Goal: Transaction & Acquisition: Purchase product/service

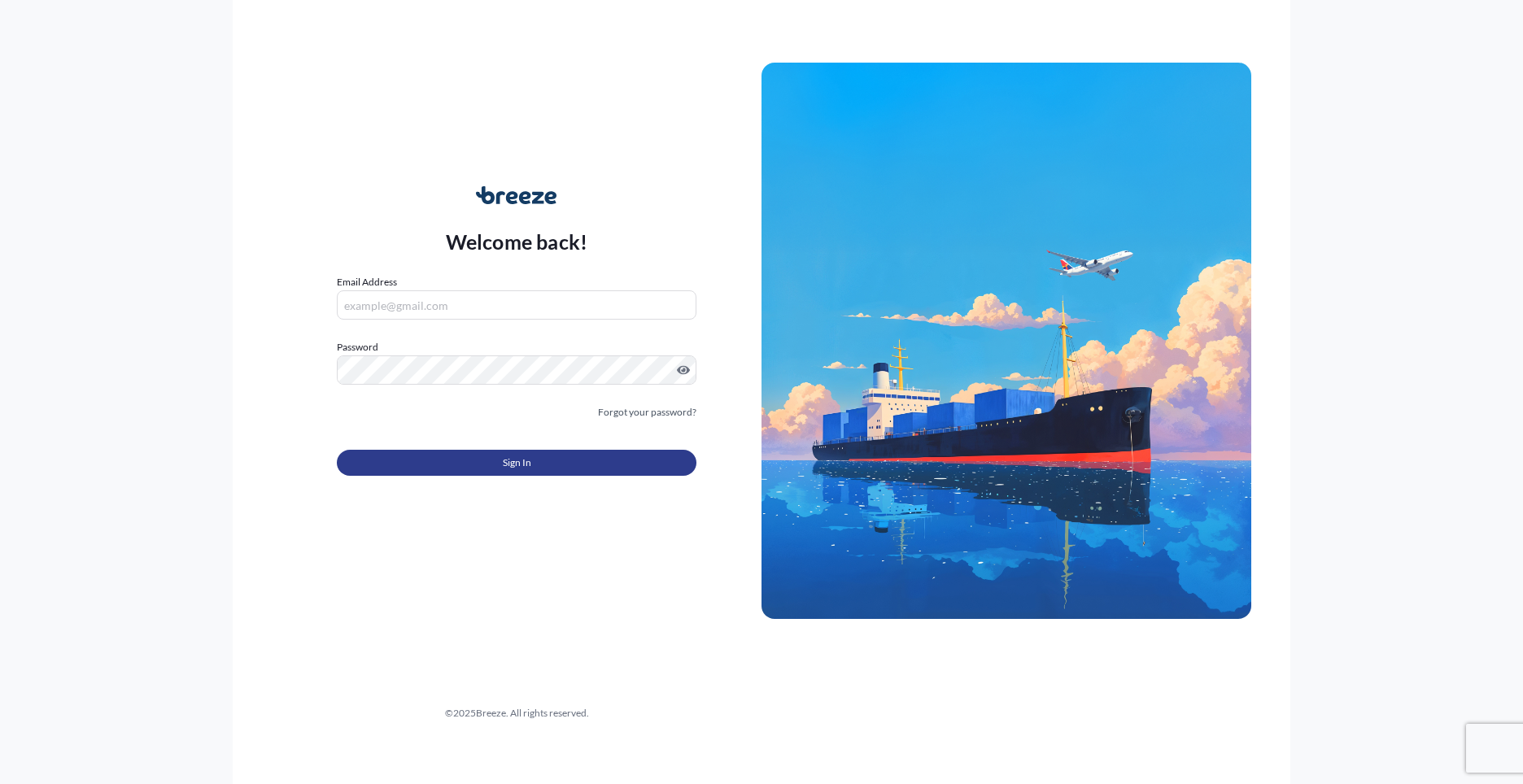
type input "[PERSON_NAME][EMAIL_ADDRESS][PERSON_NAME][DOMAIN_NAME]"
click at [484, 458] on button "Sign In" at bounding box center [517, 463] width 359 height 26
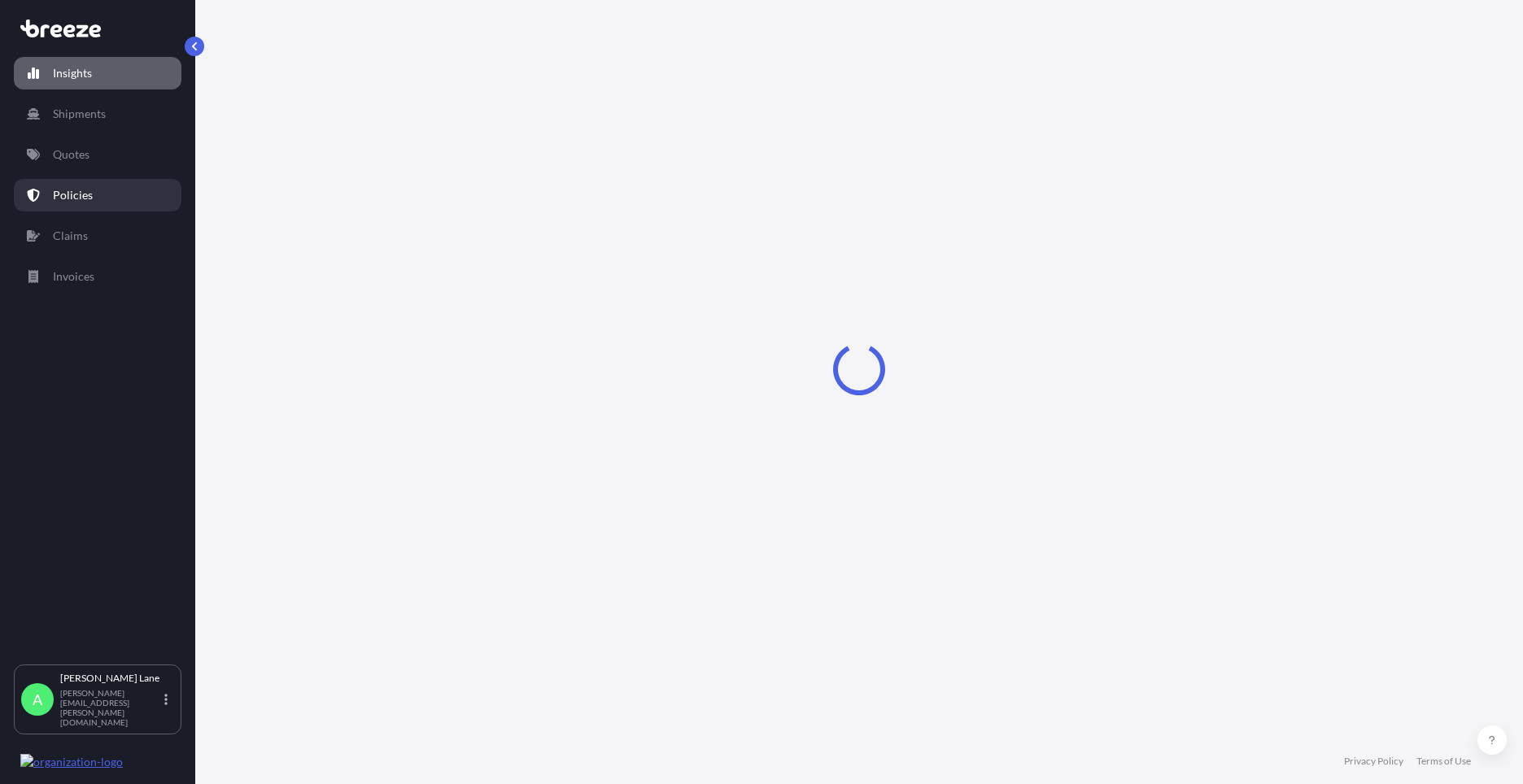
select select "2025"
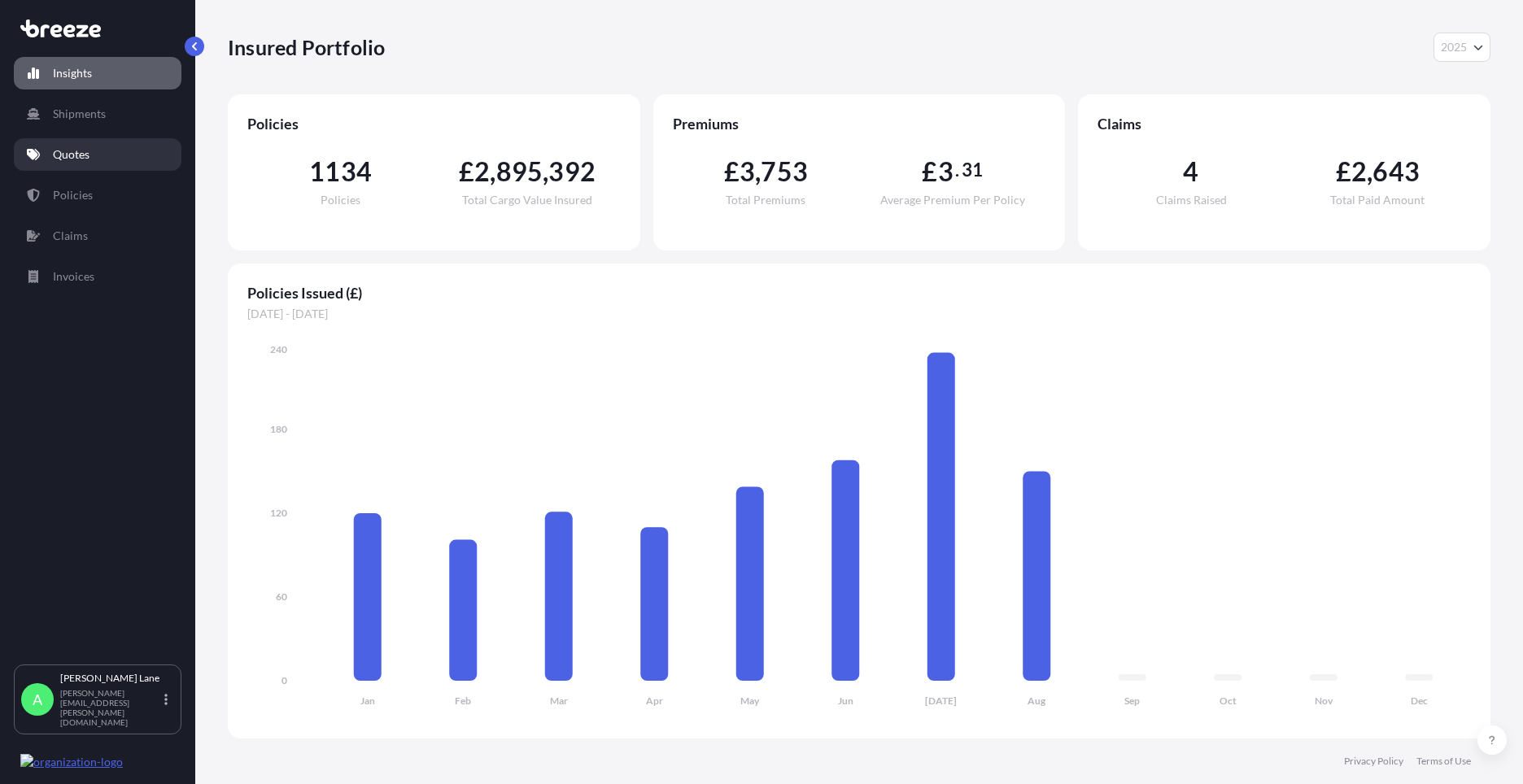
click at [108, 160] on link "Quotes" at bounding box center [98, 155] width 168 height 33
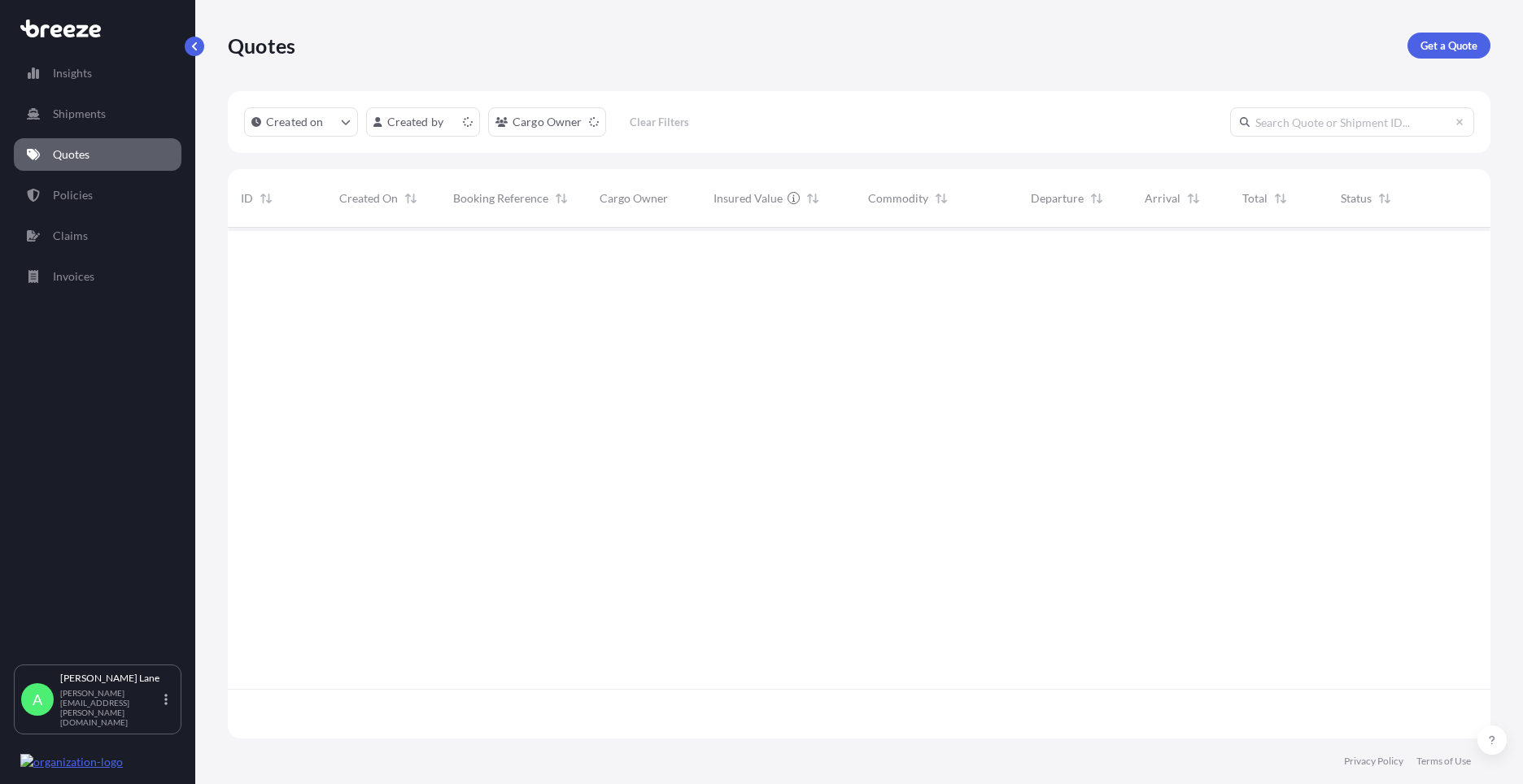
scroll to position [508, 1251]
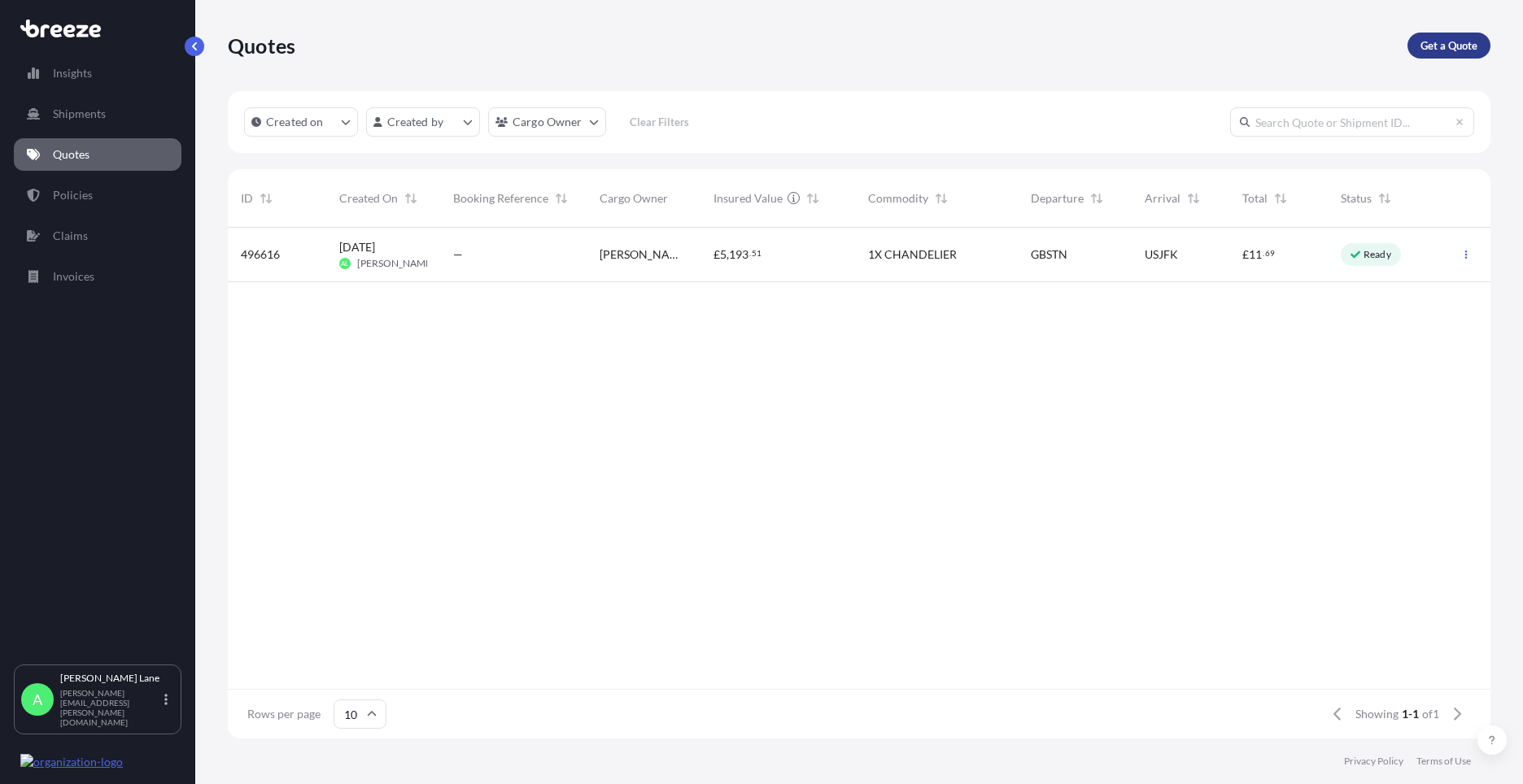
click at [1437, 49] on p "Get a Quote" at bounding box center [1450, 45] width 57 height 16
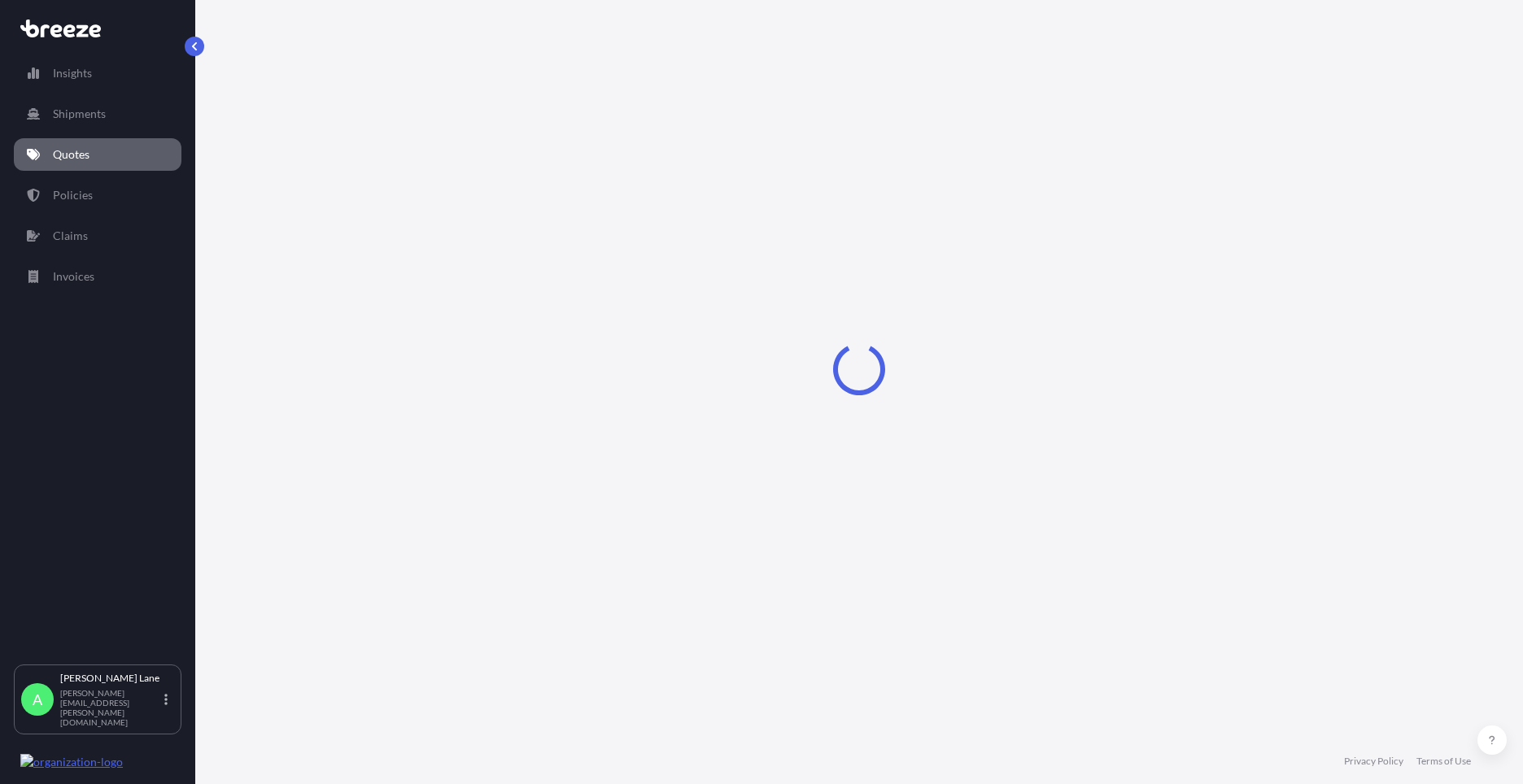
select select "Road"
select select "1"
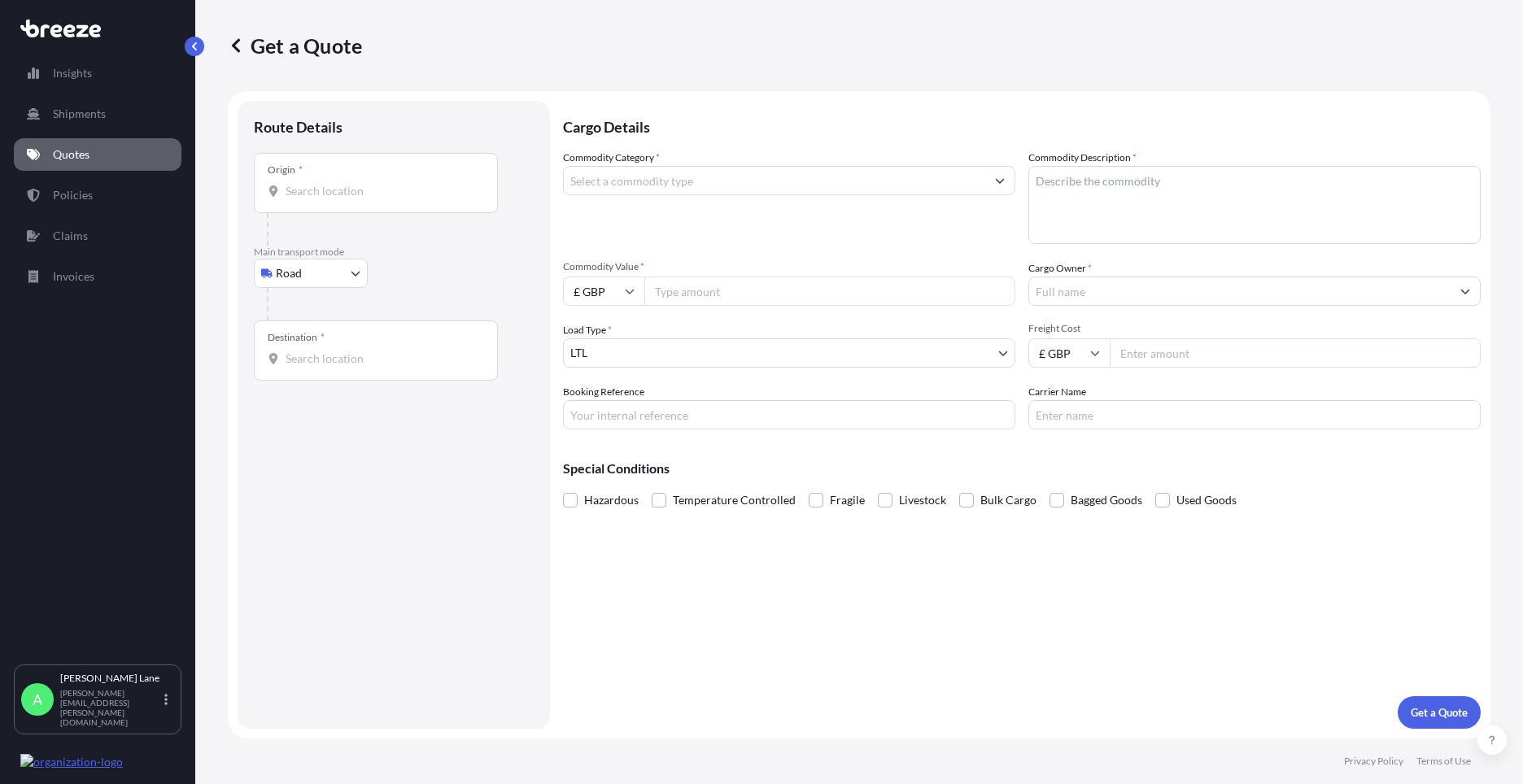
click at [289, 277] on body "Insights Shipments Quotes Policies Claims Invoices A [PERSON_NAME] [PERSON_NAME…" at bounding box center [761, 392] width 1523 height 784
click at [308, 344] on div "Air" at bounding box center [310, 345] width 101 height 29
select select "Air"
drag, startPoint x: 348, startPoint y: 206, endPoint x: 309, endPoint y: 188, distance: 43.0
click at [309, 188] on div "Place of loading" at bounding box center [376, 190] width 244 height 60
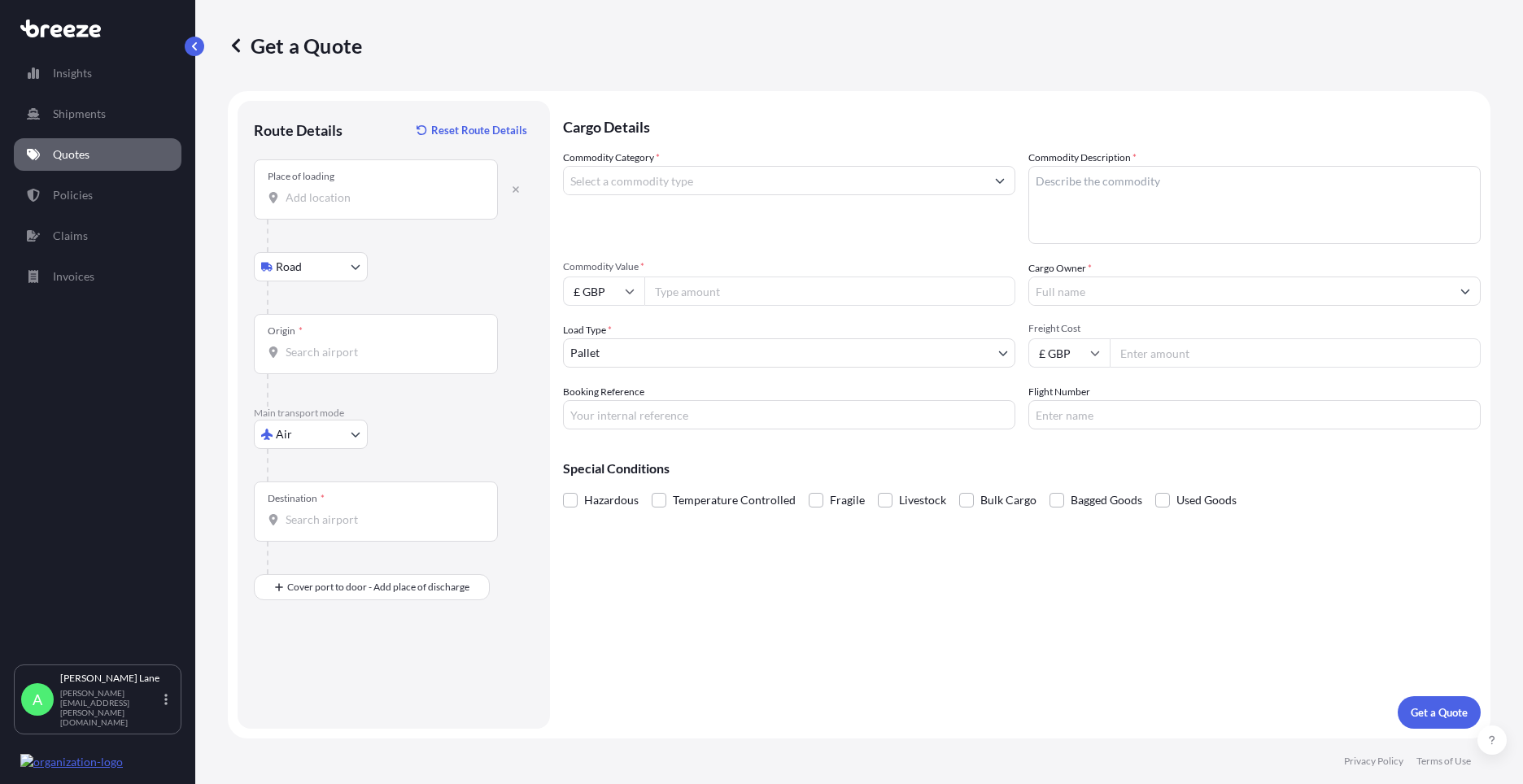
click at [309, 189] on input "Place of loading" at bounding box center [382, 197] width 192 height 16
paste input "E17 5QJ"
type input "London E17 5QJ, [GEOGRAPHIC_DATA]"
click at [370, 357] on input "Origin *" at bounding box center [382, 351] width 192 height 16
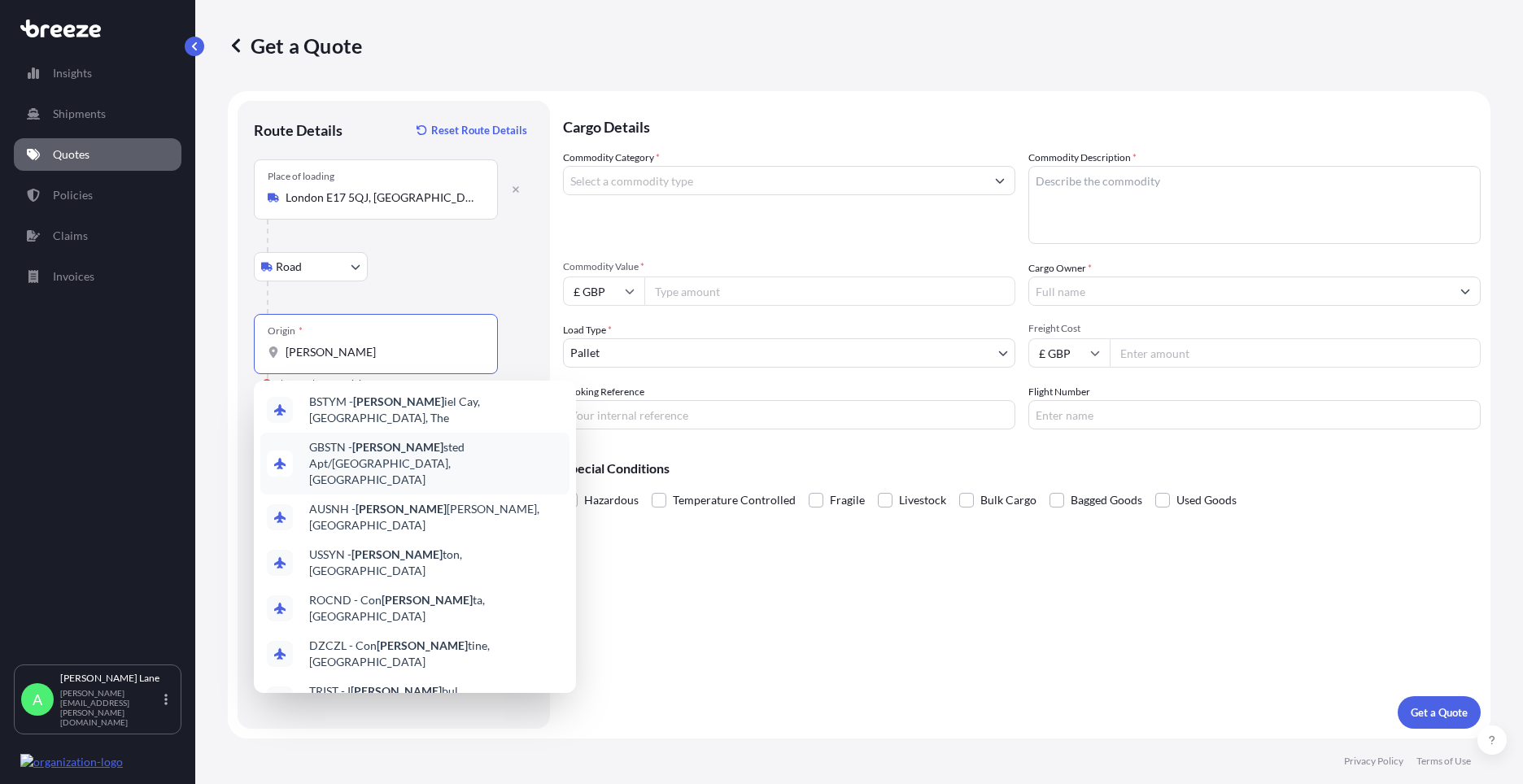
click at [401, 444] on span "GBSTN - [PERSON_NAME] Apt/[GEOGRAPHIC_DATA], [GEOGRAPHIC_DATA]" at bounding box center [436, 464] width 254 height 49
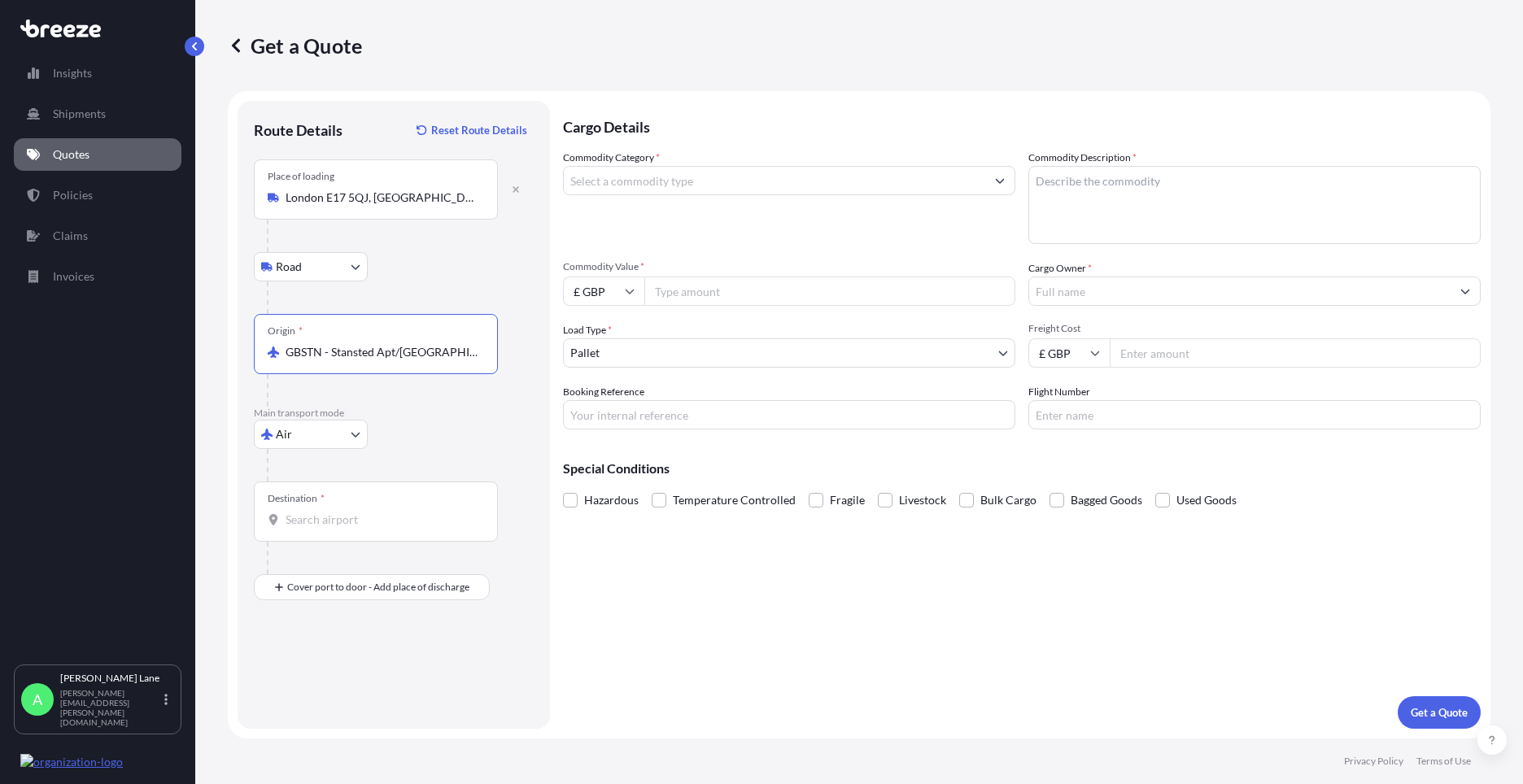
type input "GBSTN - Stansted Apt/[GEOGRAPHIC_DATA], [GEOGRAPHIC_DATA]"
drag, startPoint x: 374, startPoint y: 525, endPoint x: 388, endPoint y: 532, distance: 15.7
click at [374, 524] on input "Destination *" at bounding box center [382, 519] width 192 height 16
paste input "Saint ouen"
drag, startPoint x: 310, startPoint y: 528, endPoint x: 246, endPoint y: 532, distance: 64.1
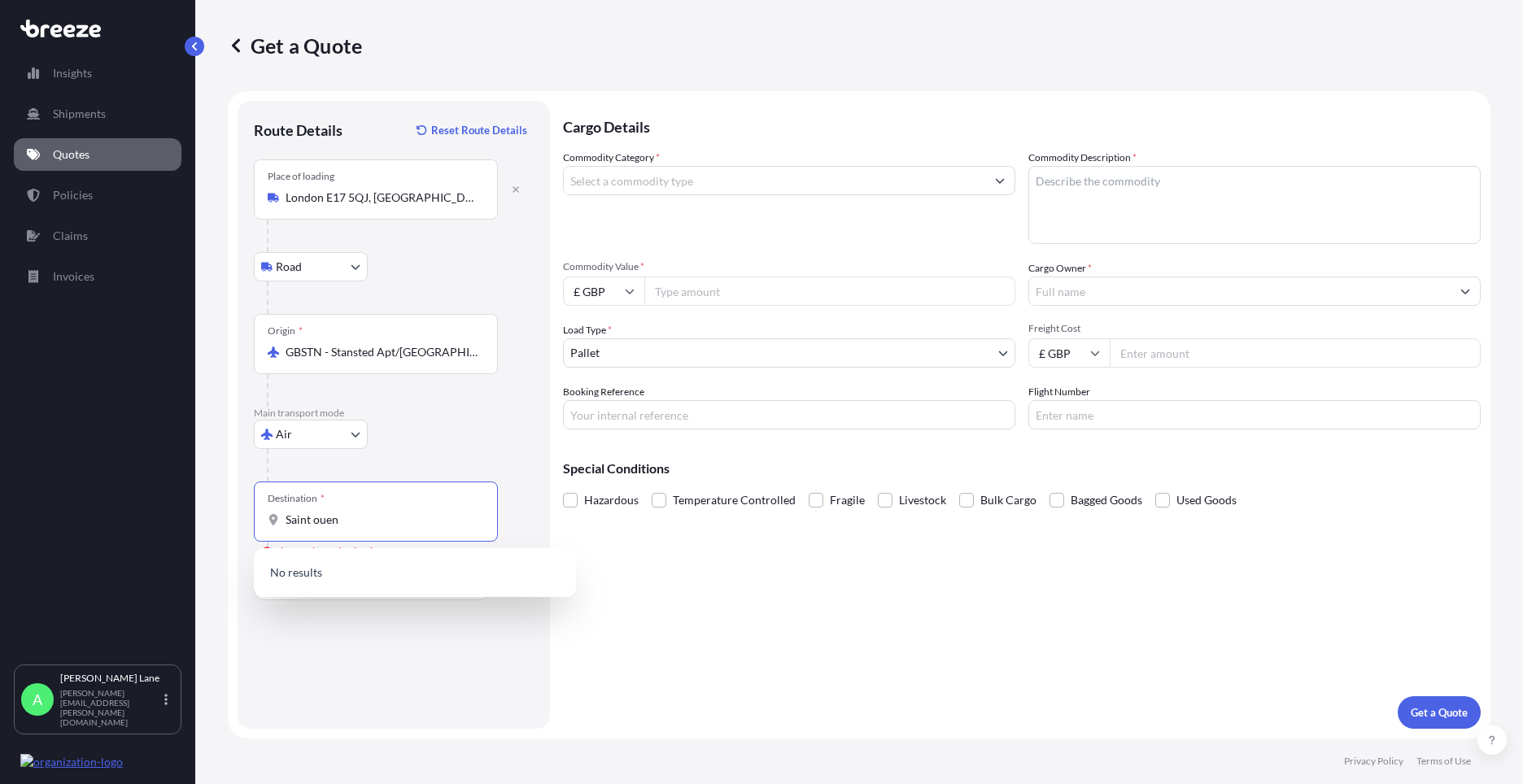
click at [246, 532] on div "Route Details Reset Route Details Place of loading [GEOGRAPHIC_DATA] Rail Origi…" at bounding box center [394, 414] width 313 height 628
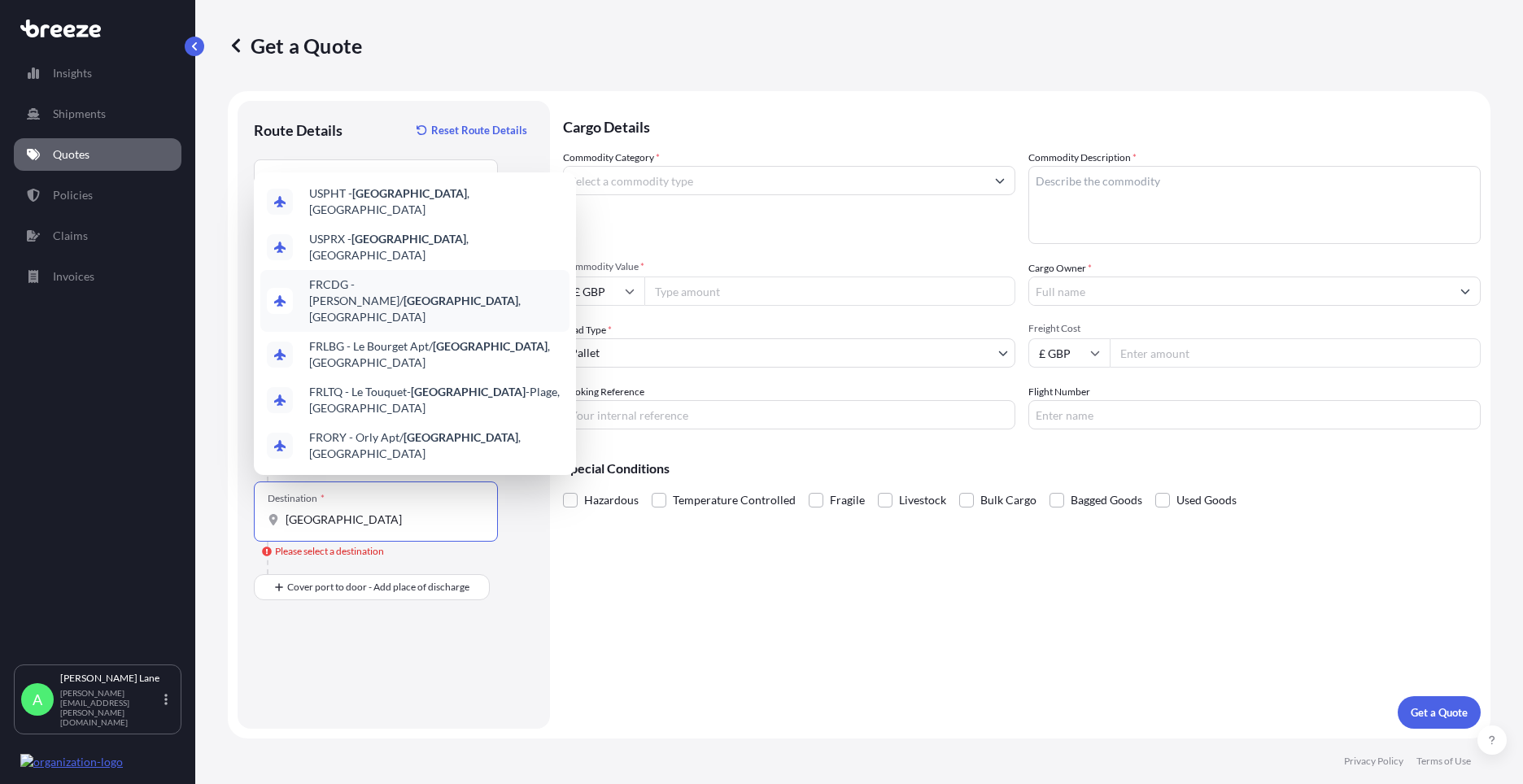
click at [428, 326] on span "FRCDG - [PERSON_NAME]/ [GEOGRAPHIC_DATA] , [GEOGRAPHIC_DATA]" at bounding box center [436, 300] width 254 height 49
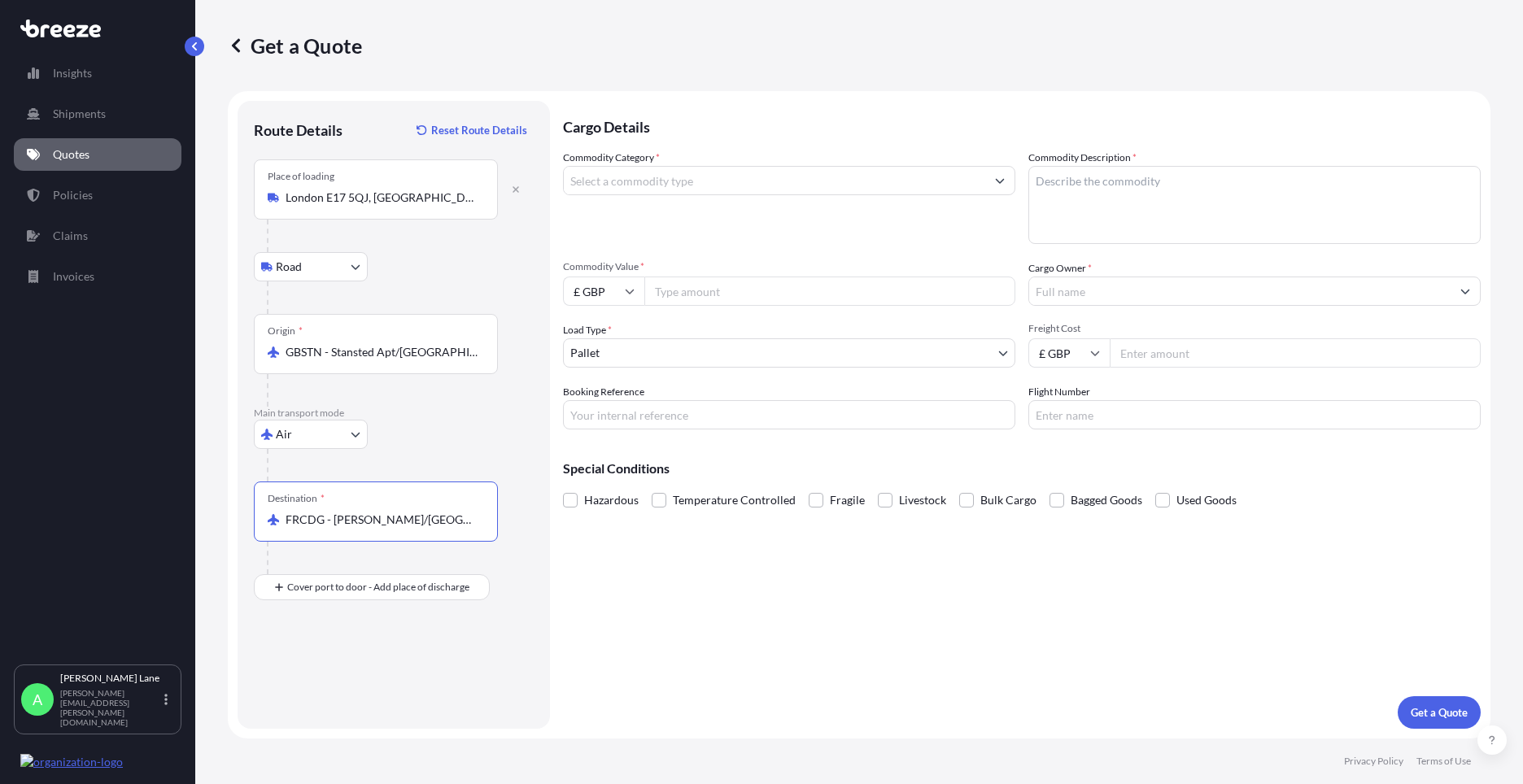
type input "FRCDG - [PERSON_NAME]/[GEOGRAPHIC_DATA], [GEOGRAPHIC_DATA]"
drag, startPoint x: 367, startPoint y: 665, endPoint x: 308, endPoint y: 675, distance: 59.8
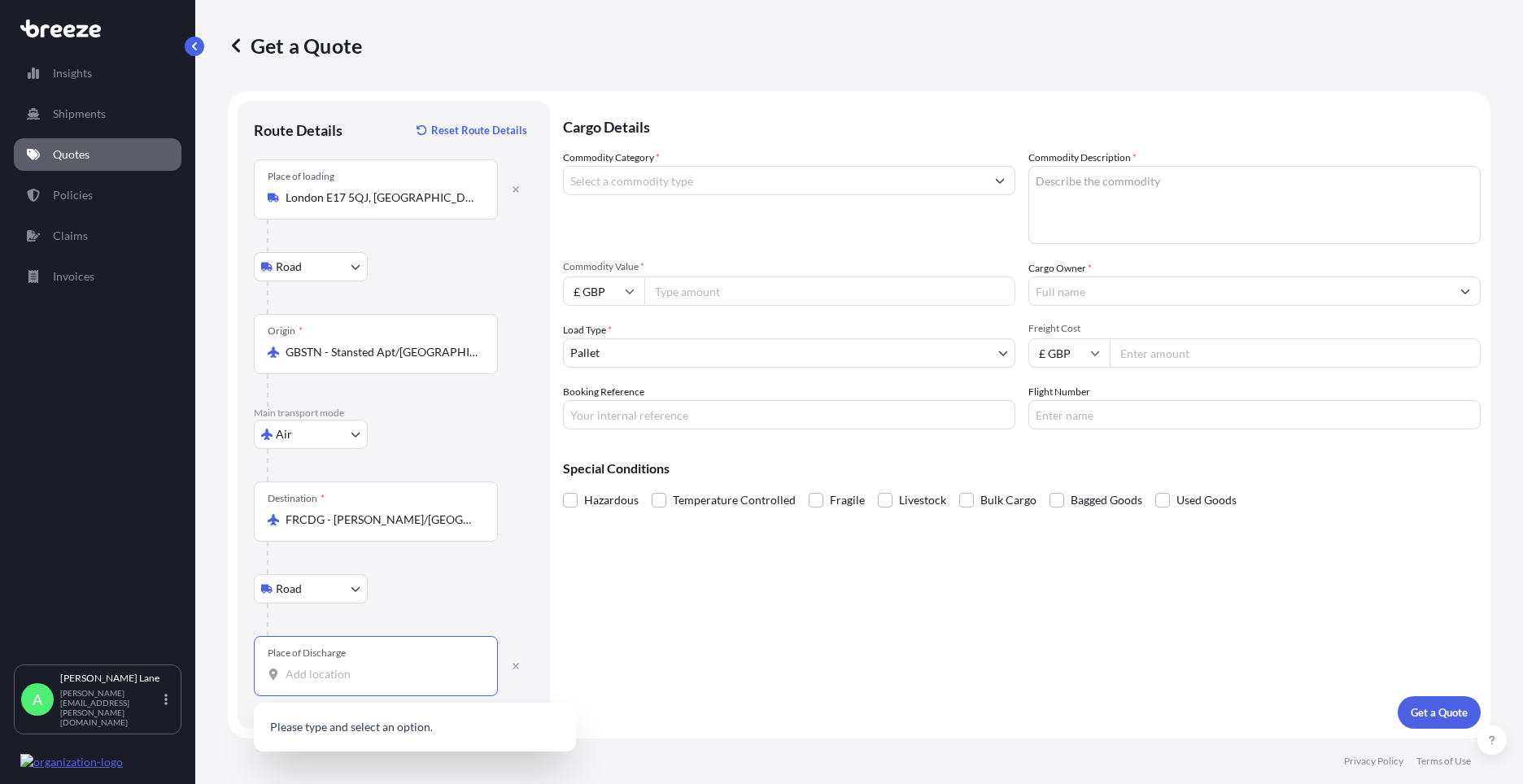
paste input "Saint ouen"
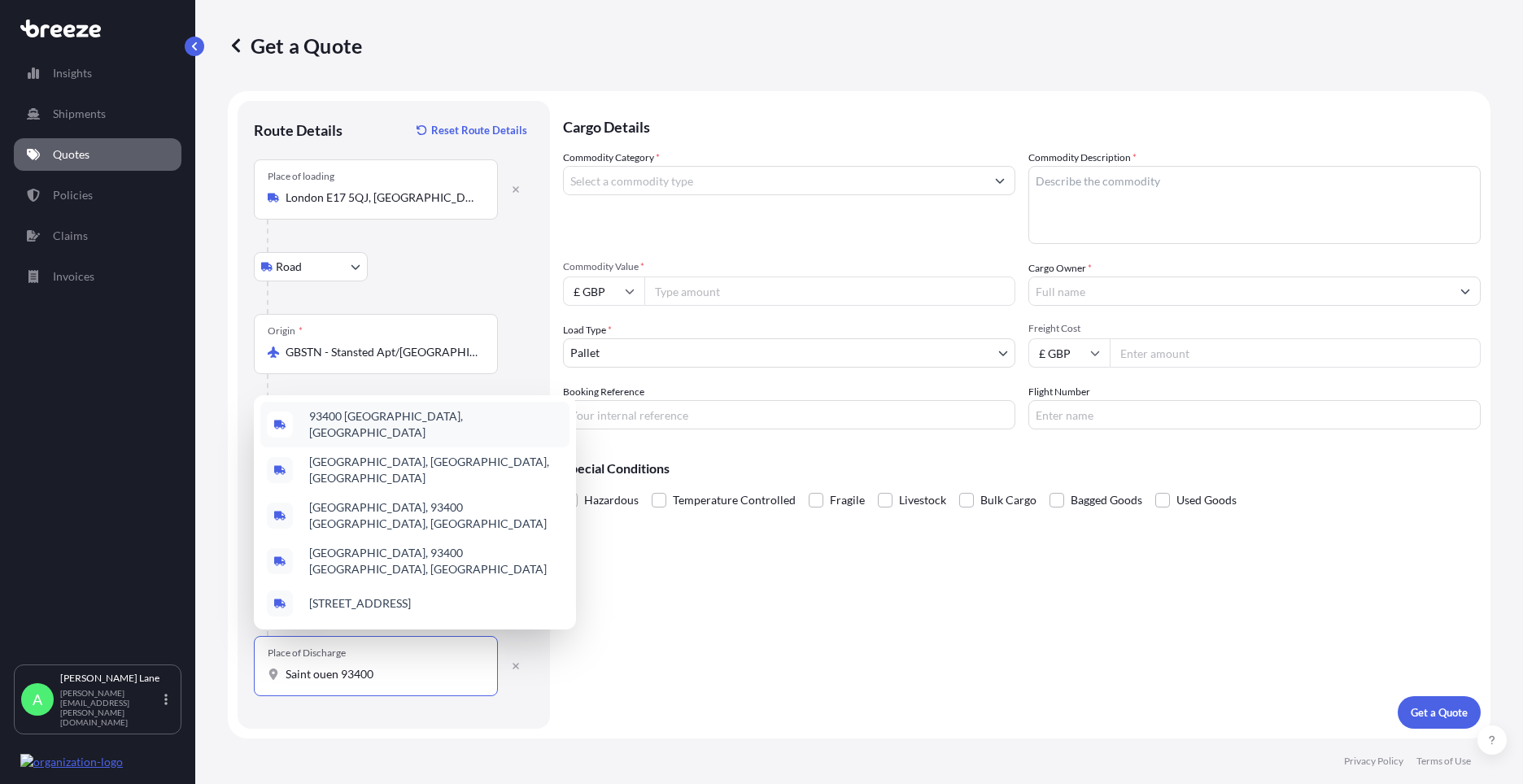
click at [464, 436] on div "93400 [GEOGRAPHIC_DATA], [GEOGRAPHIC_DATA]" at bounding box center [415, 424] width 309 height 46
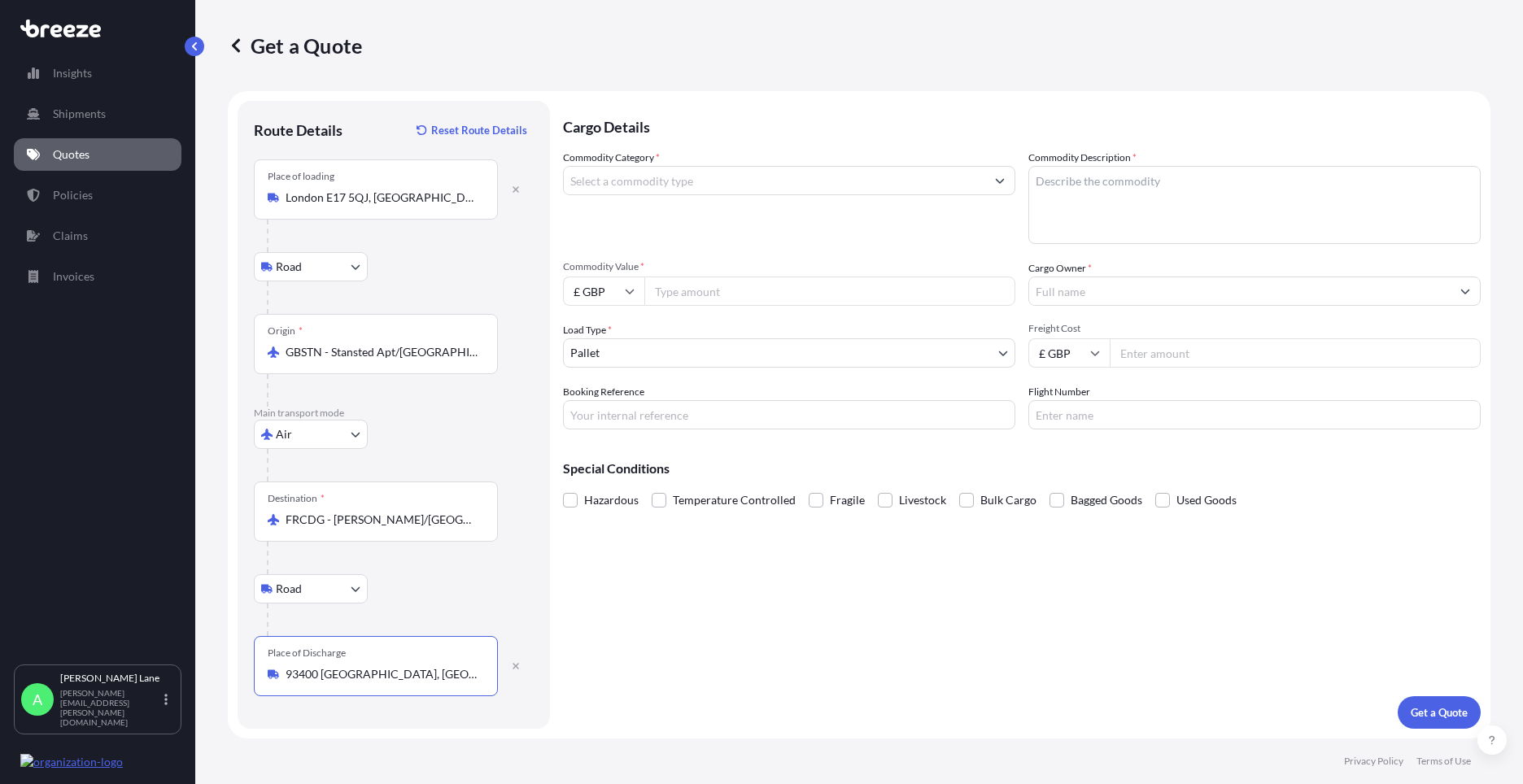
type input "93400 [GEOGRAPHIC_DATA], [GEOGRAPHIC_DATA]"
click at [674, 180] on input "Commodity Category *" at bounding box center [775, 180] width 422 height 29
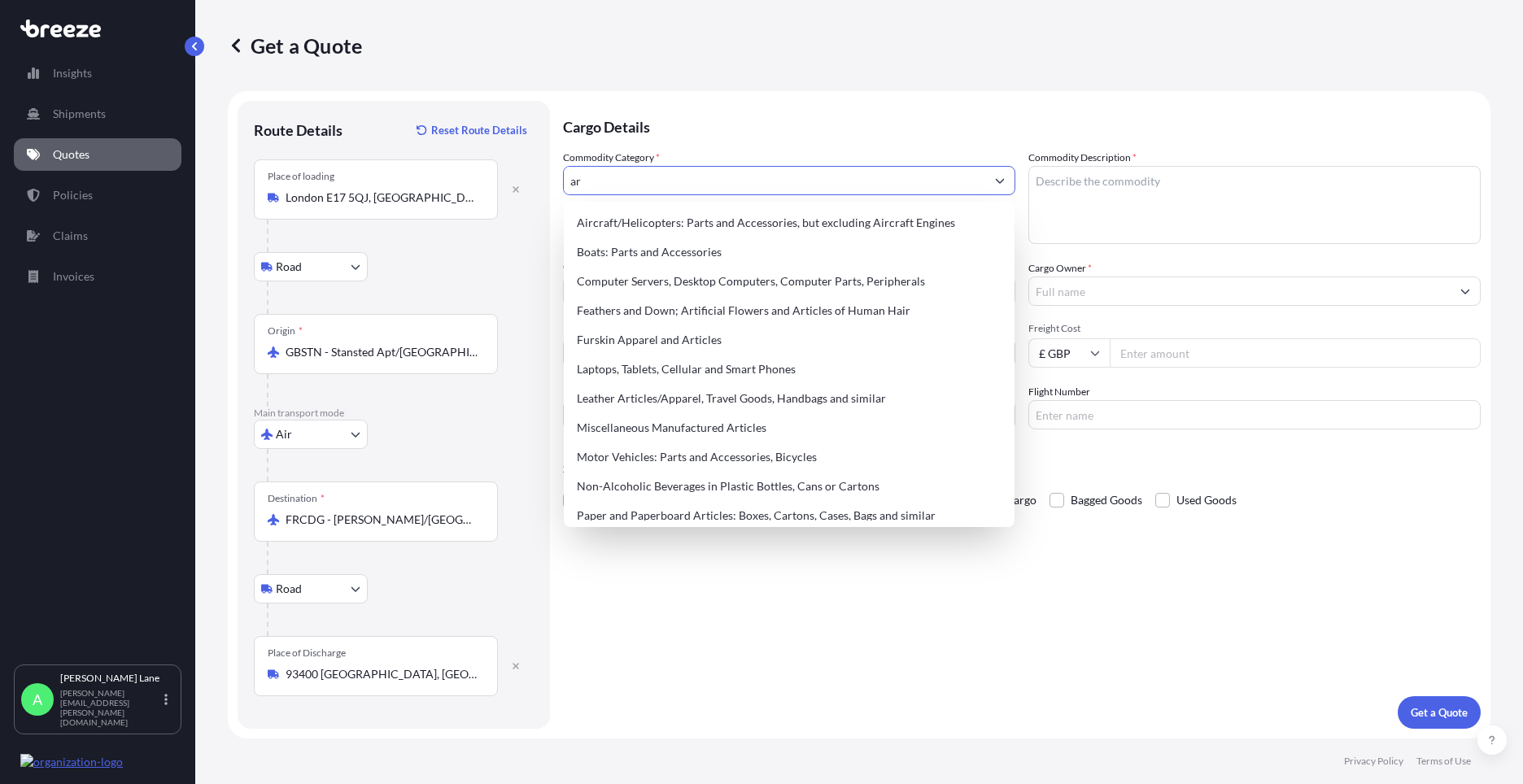
type input "a"
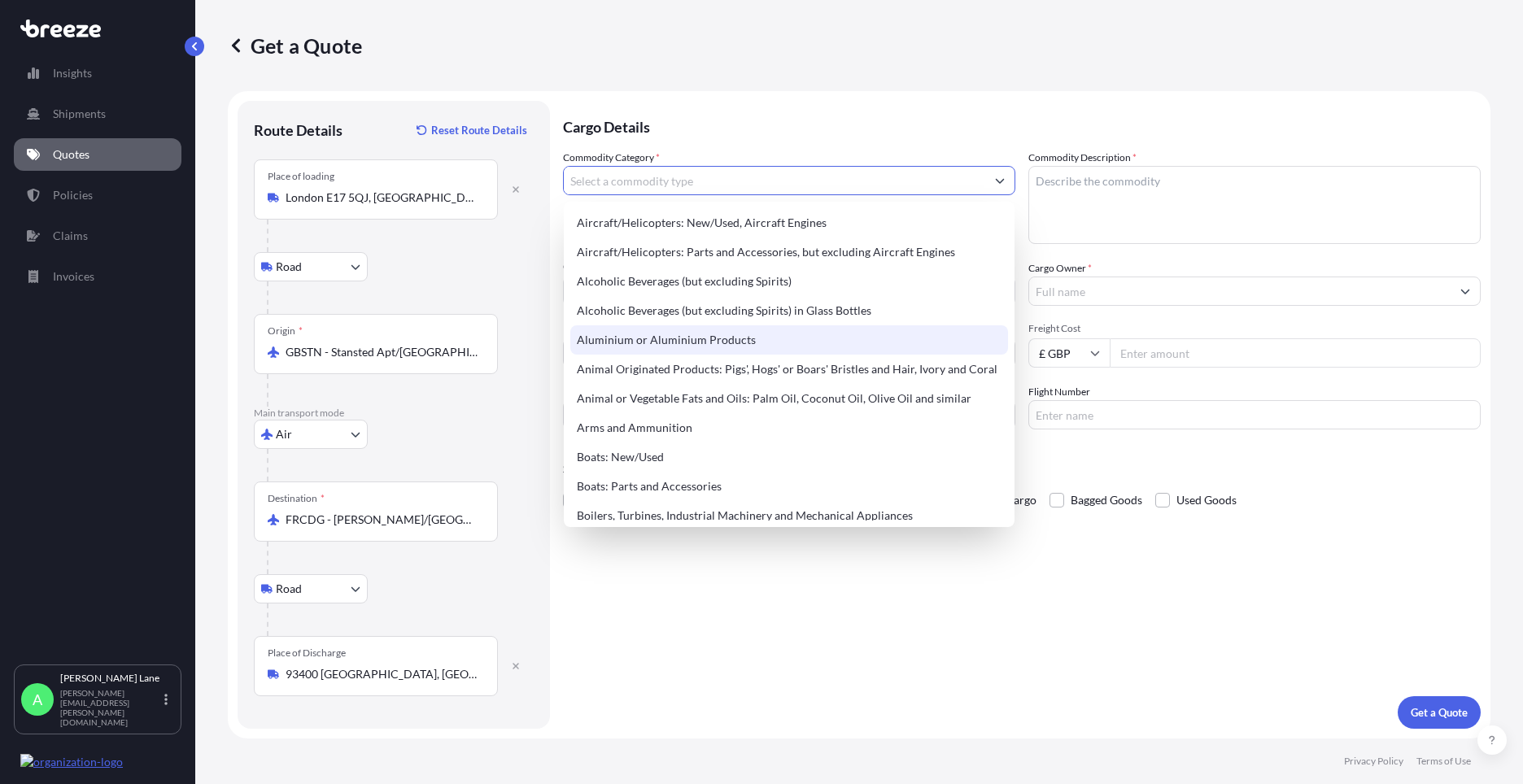
type input "m"
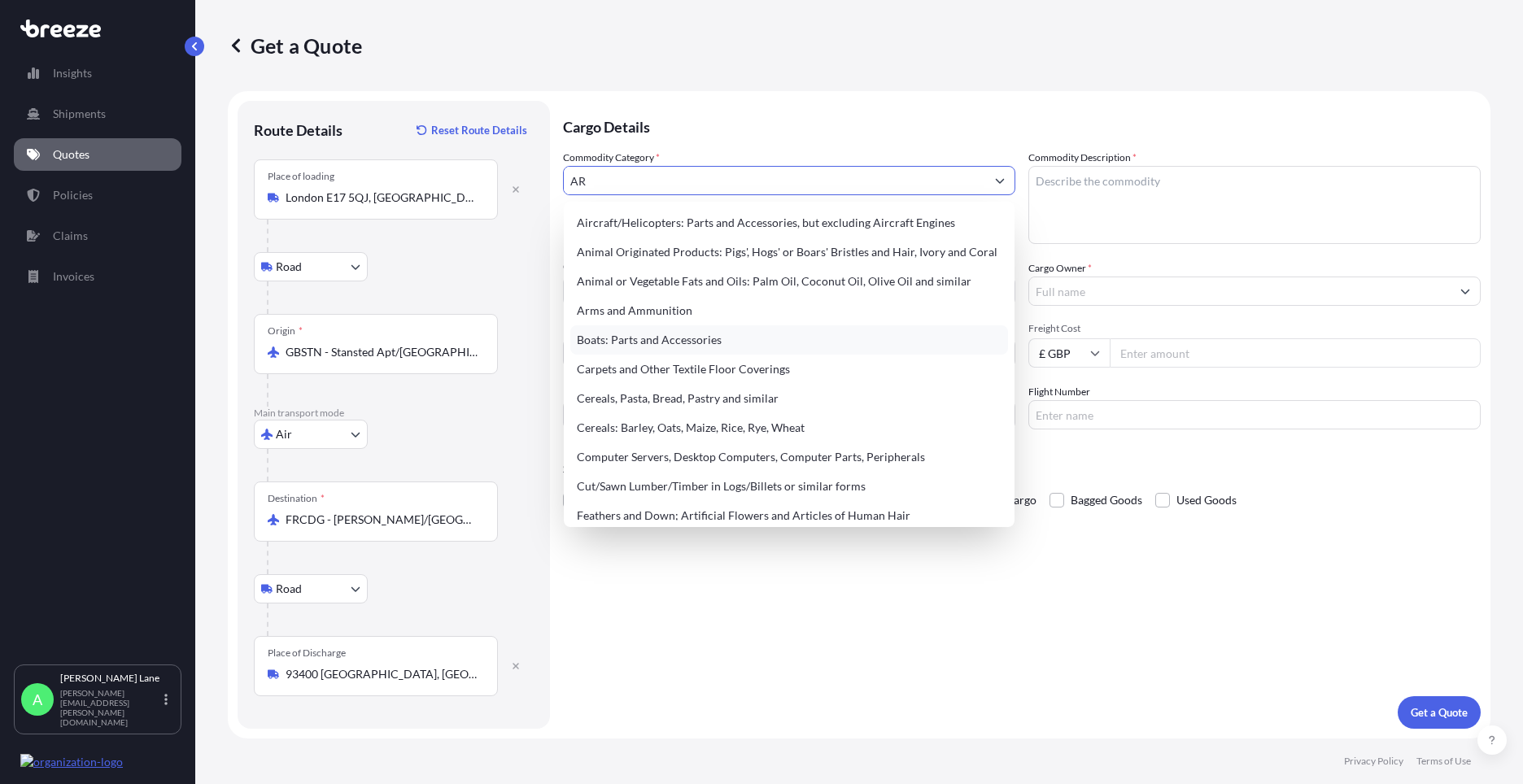
type input "A"
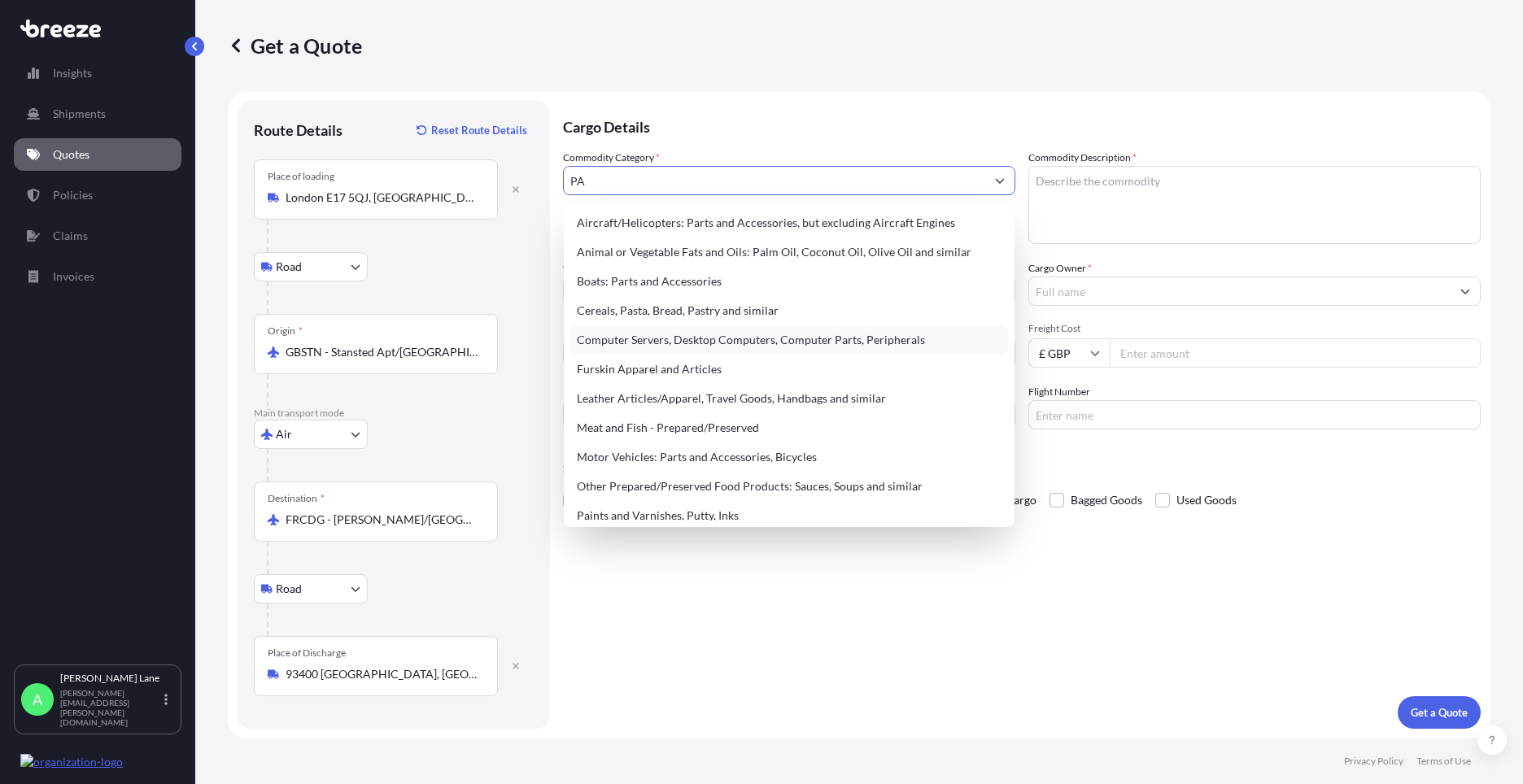
type input "P"
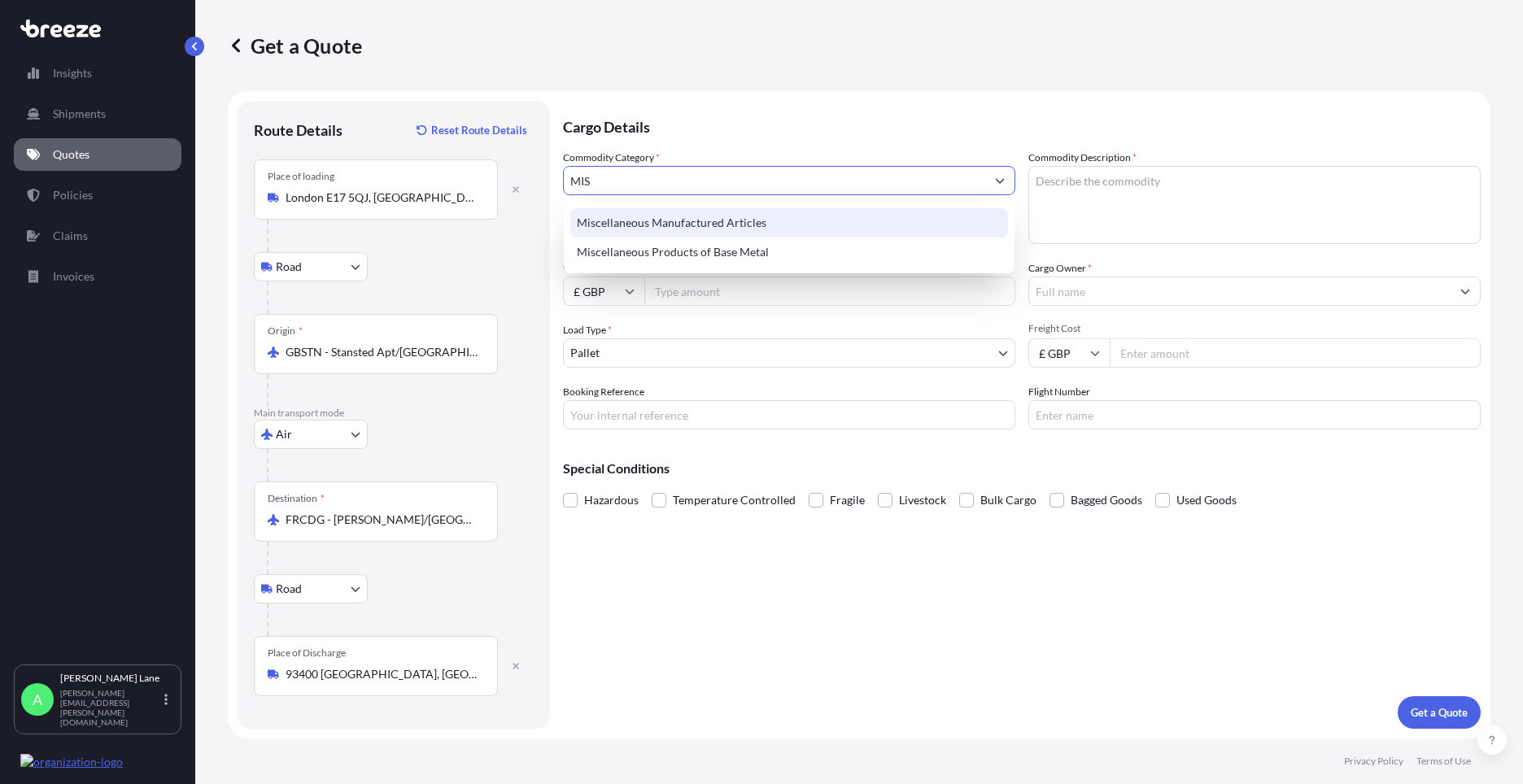
click at [683, 225] on div "Miscellaneous Manufactured Articles" at bounding box center [789, 223] width 438 height 29
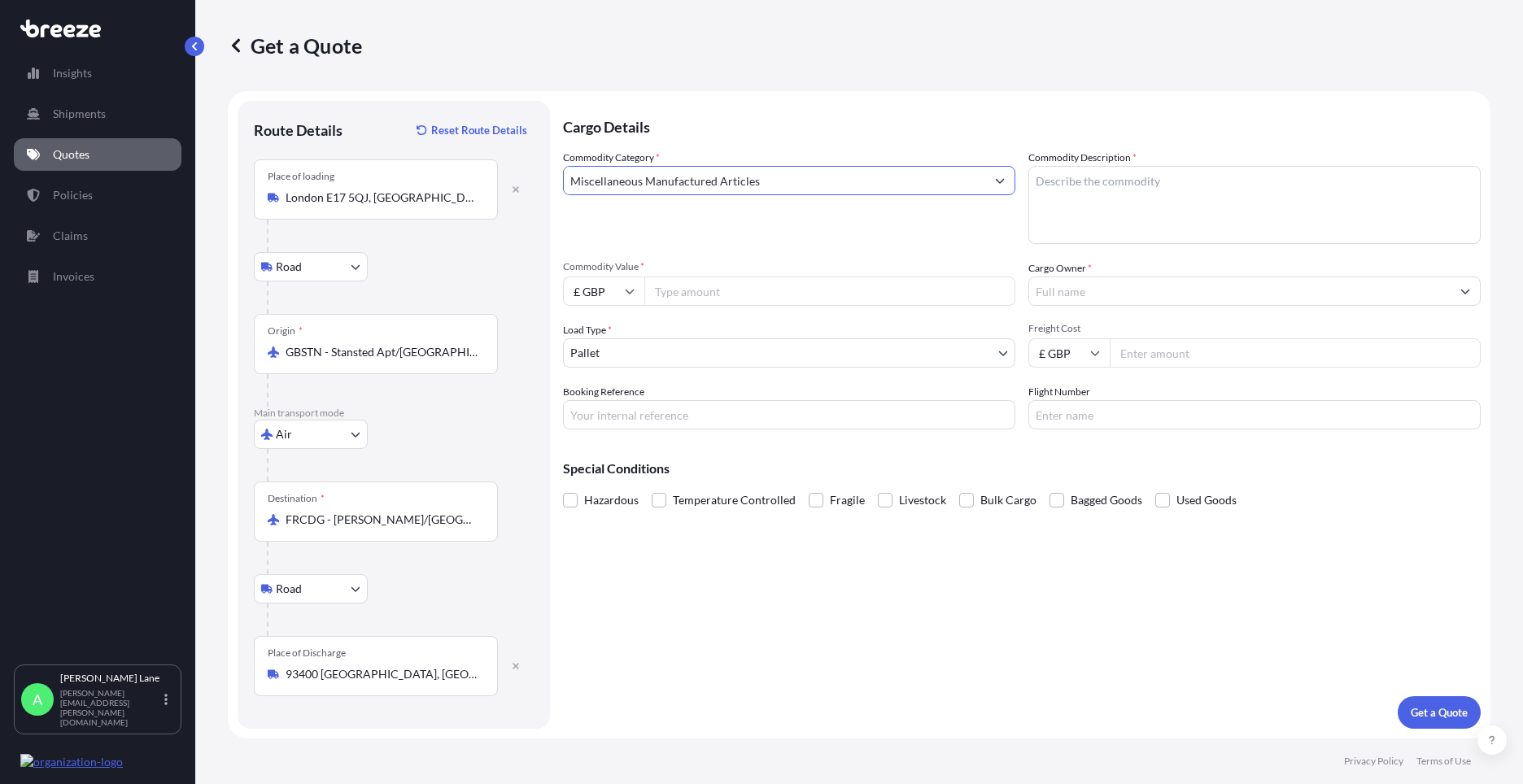
type input "Miscellaneous Manufactured Articles"
click at [694, 293] on input "Commodity Value *" at bounding box center [830, 291] width 371 height 29
type input "1000"
click at [639, 367] on body "Insights Shipments Quotes Policies Claims Invoices A [PERSON_NAME] [PERSON_NAME…" at bounding box center [761, 392] width 1523 height 784
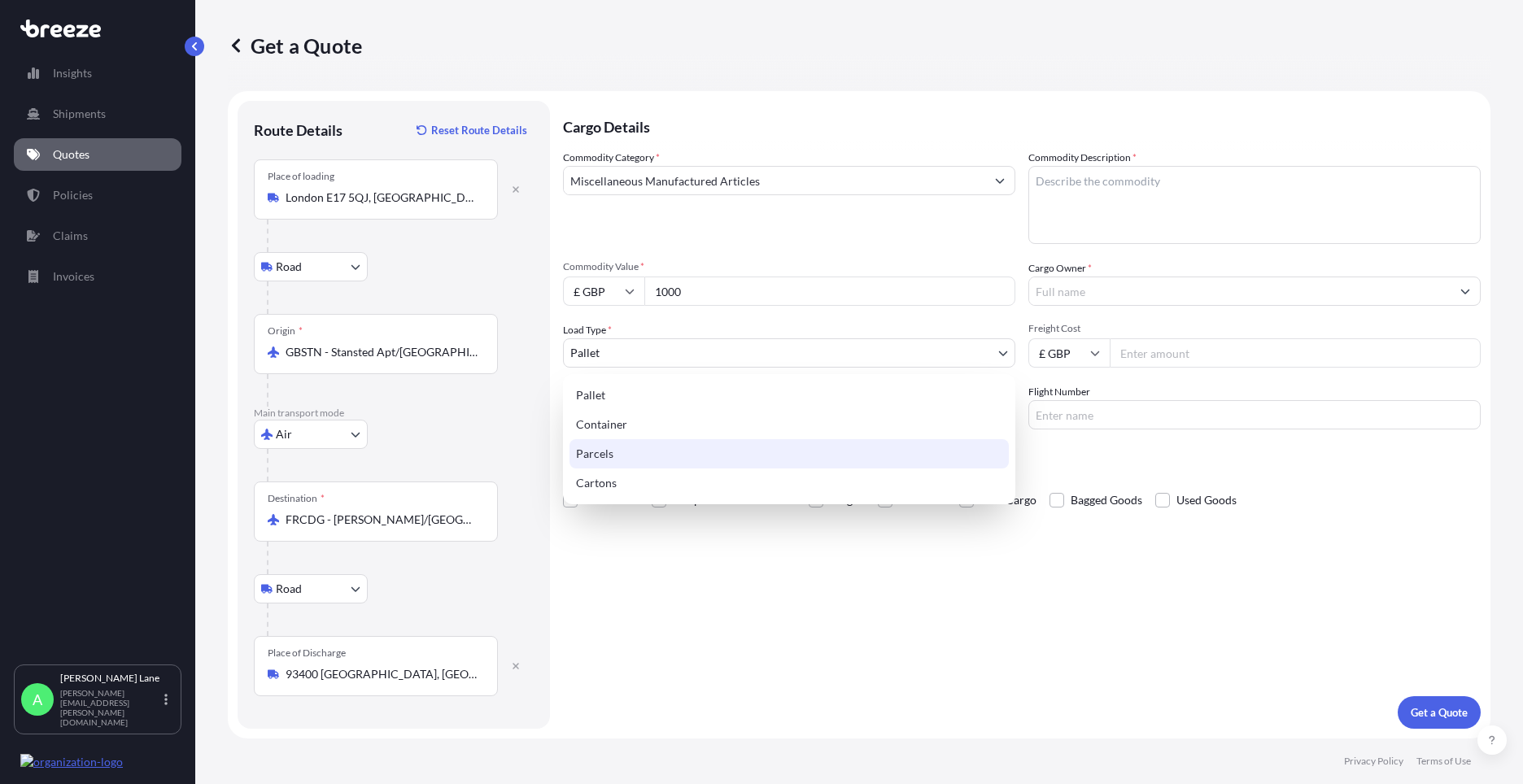
click at [635, 442] on div "Parcels" at bounding box center [789, 454] width 440 height 29
select select "3"
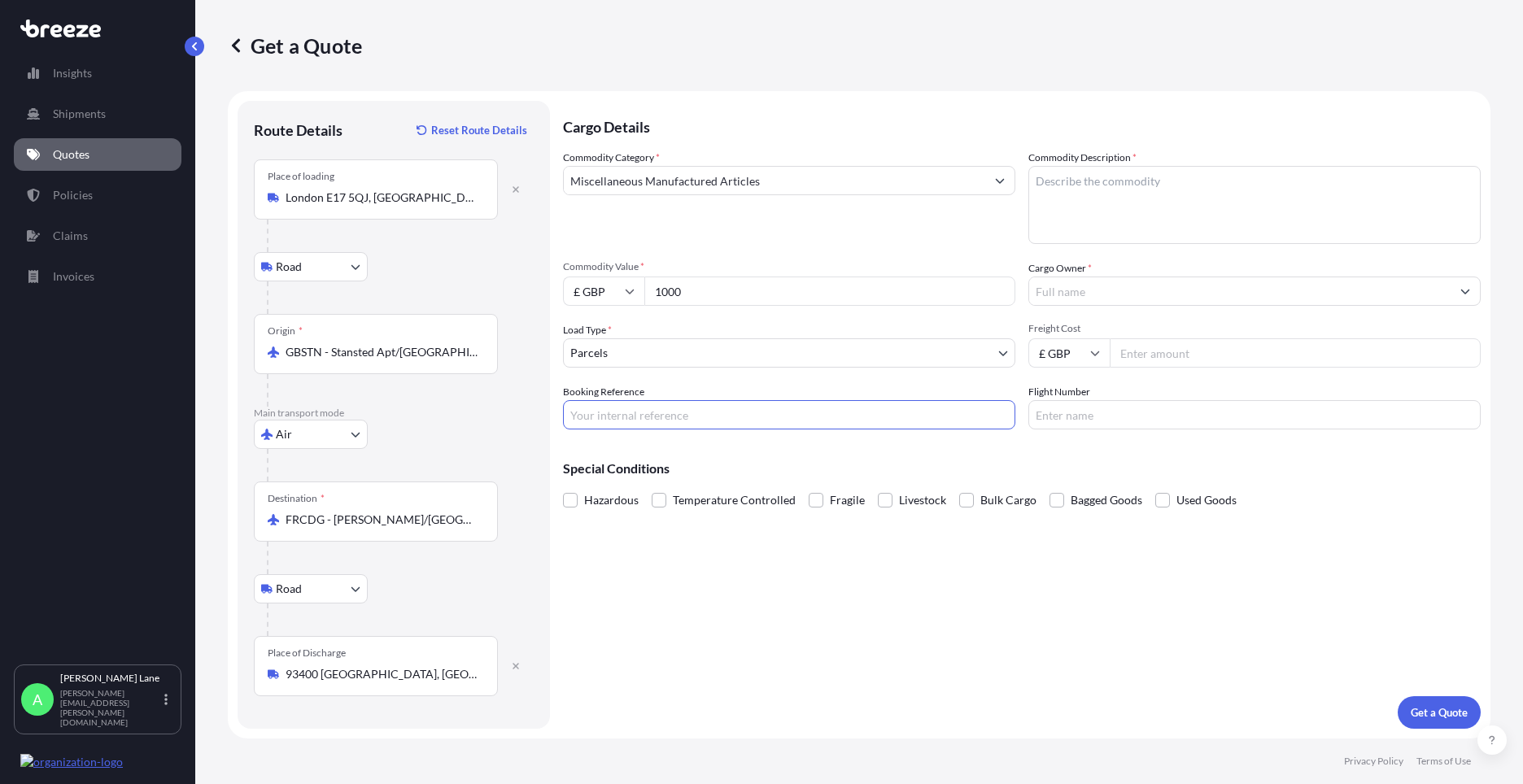
drag, startPoint x: 697, startPoint y: 413, endPoint x: 694, endPoint y: 423, distance: 10.4
click at [697, 413] on input "Booking Reference" at bounding box center [790, 414] width 453 height 29
paste input "1891742"
type input "1891742"
paste textarea "Animation Art"
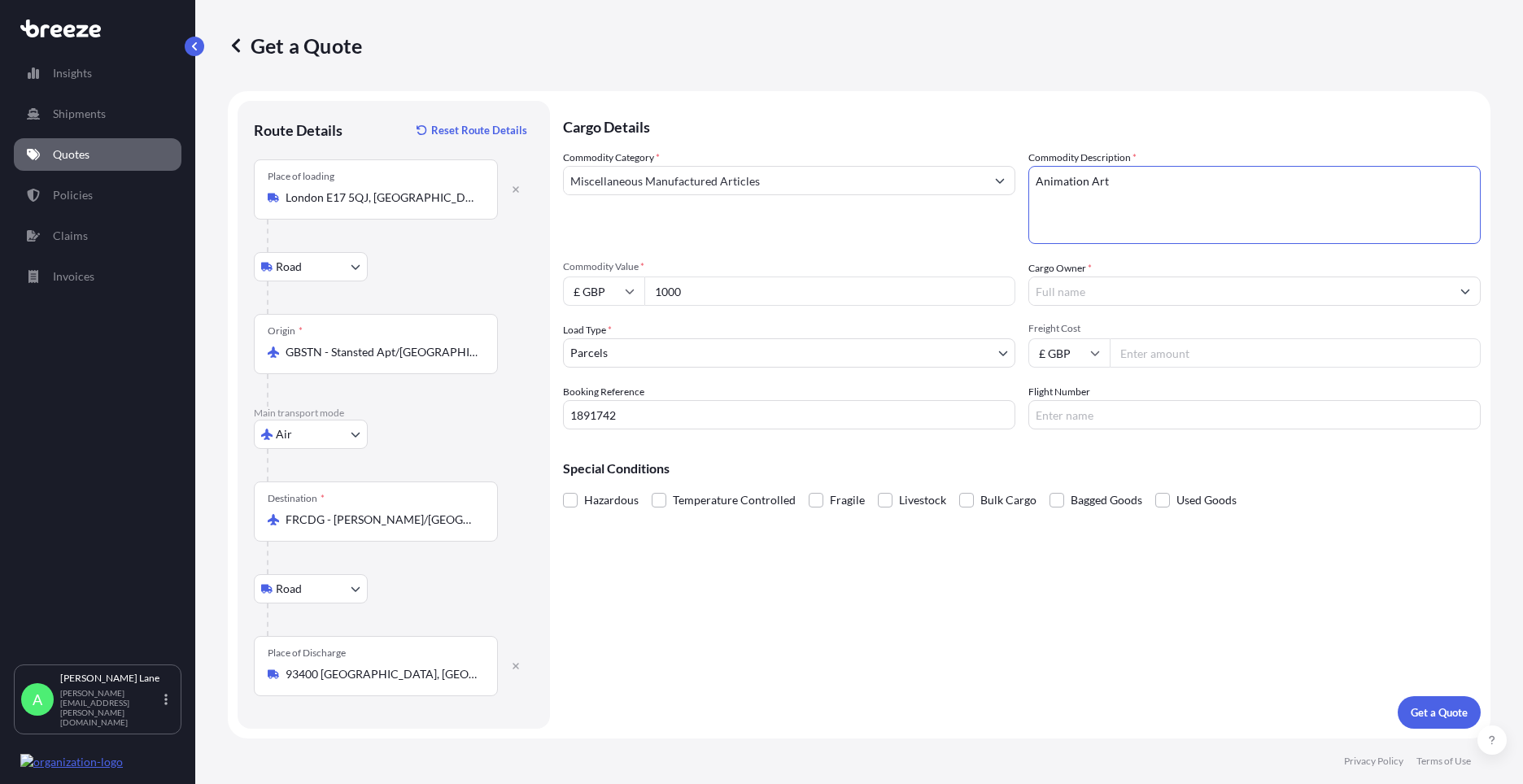
type textarea "Animation Art"
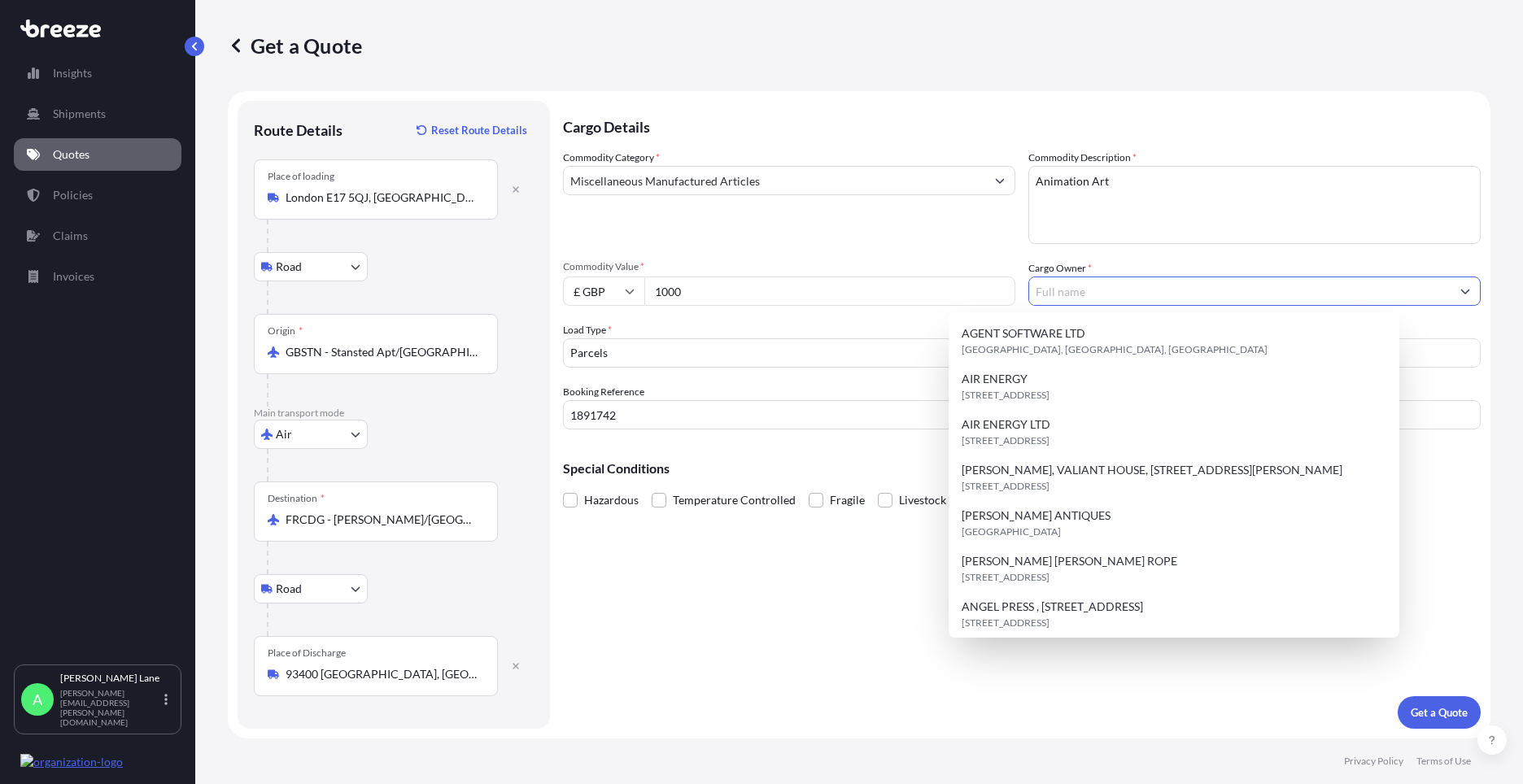
click at [1115, 292] on input "Cargo Owner *" at bounding box center [1241, 291] width 422 height 29
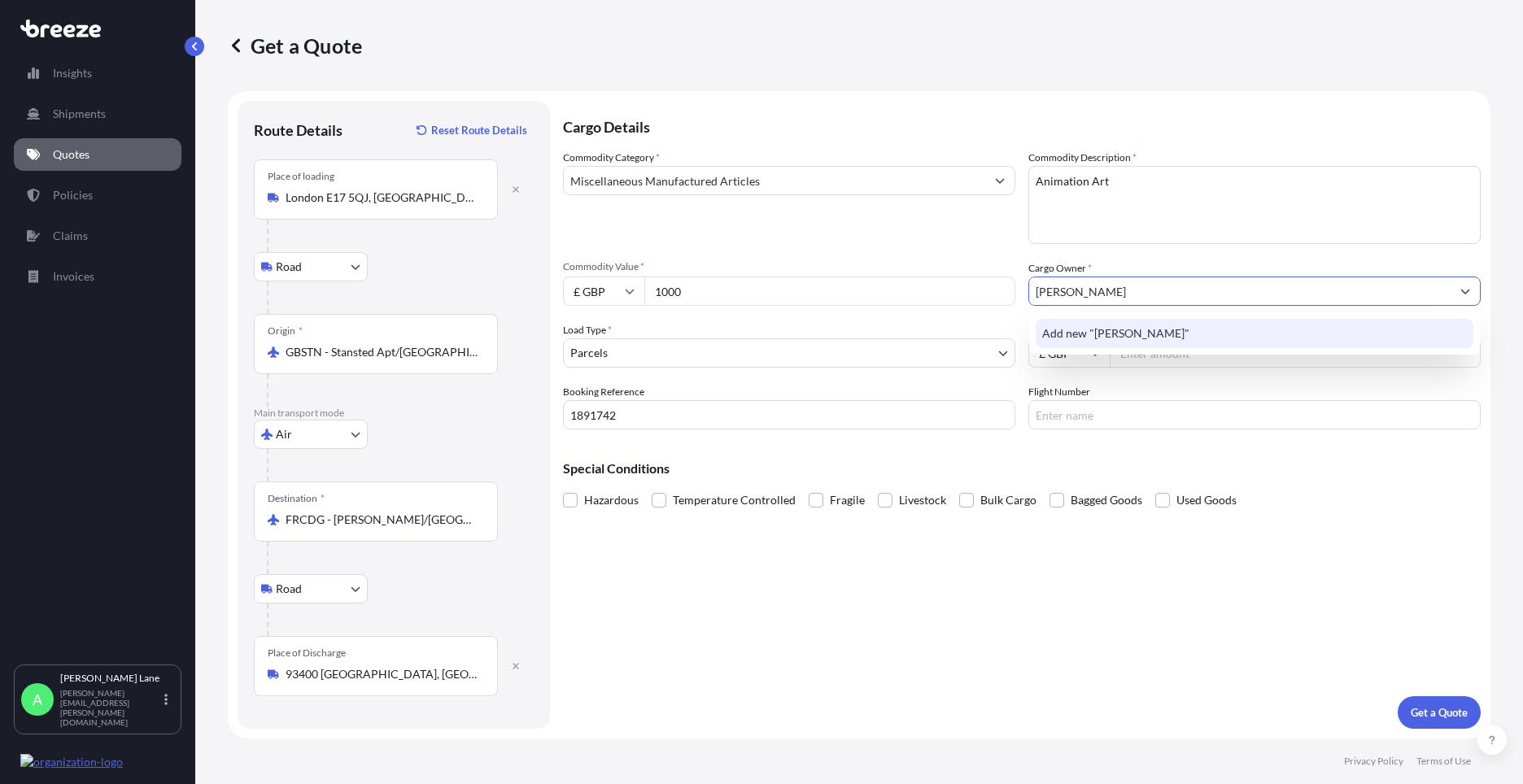
drag, startPoint x: 1028, startPoint y: 293, endPoint x: 1013, endPoint y: 292, distance: 15.0
click at [1013, 292] on div "Commodity Category * Miscellaneous Manufactured Articles Commodity Description …" at bounding box center [1022, 289] width 917 height 280
paste input "[PERSON_NAME] CREATIVE LTD"
paste input "SWITCHBOARD STUDIOS UPLANDS B"
paste input "[STREET_ADDRESS]"
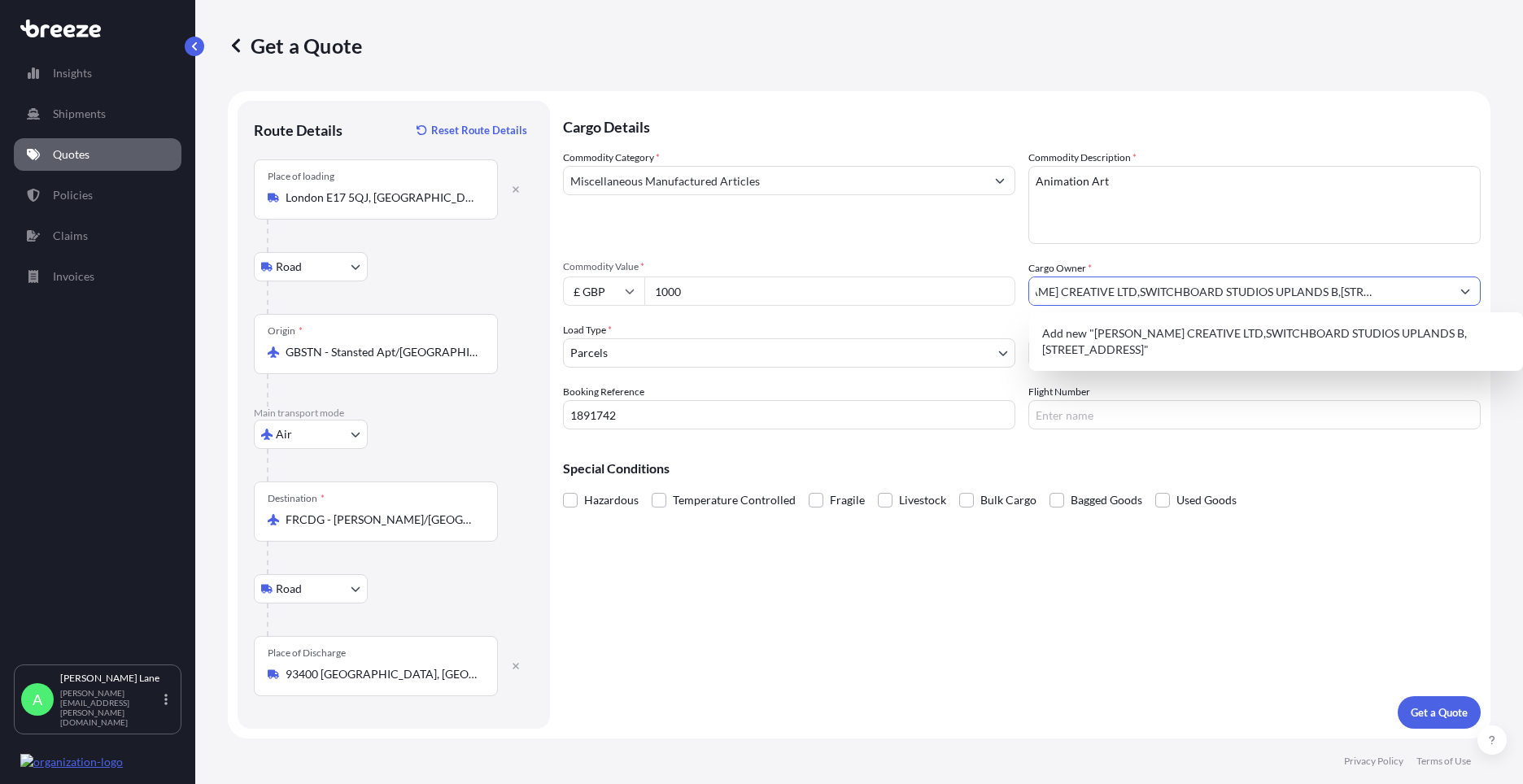
scroll to position [0, 70]
type input "[PERSON_NAME] CREATIVE LTD,SWITCHBOARD STUDIOS UPLANDS B,[STREET_ADDRESS],"
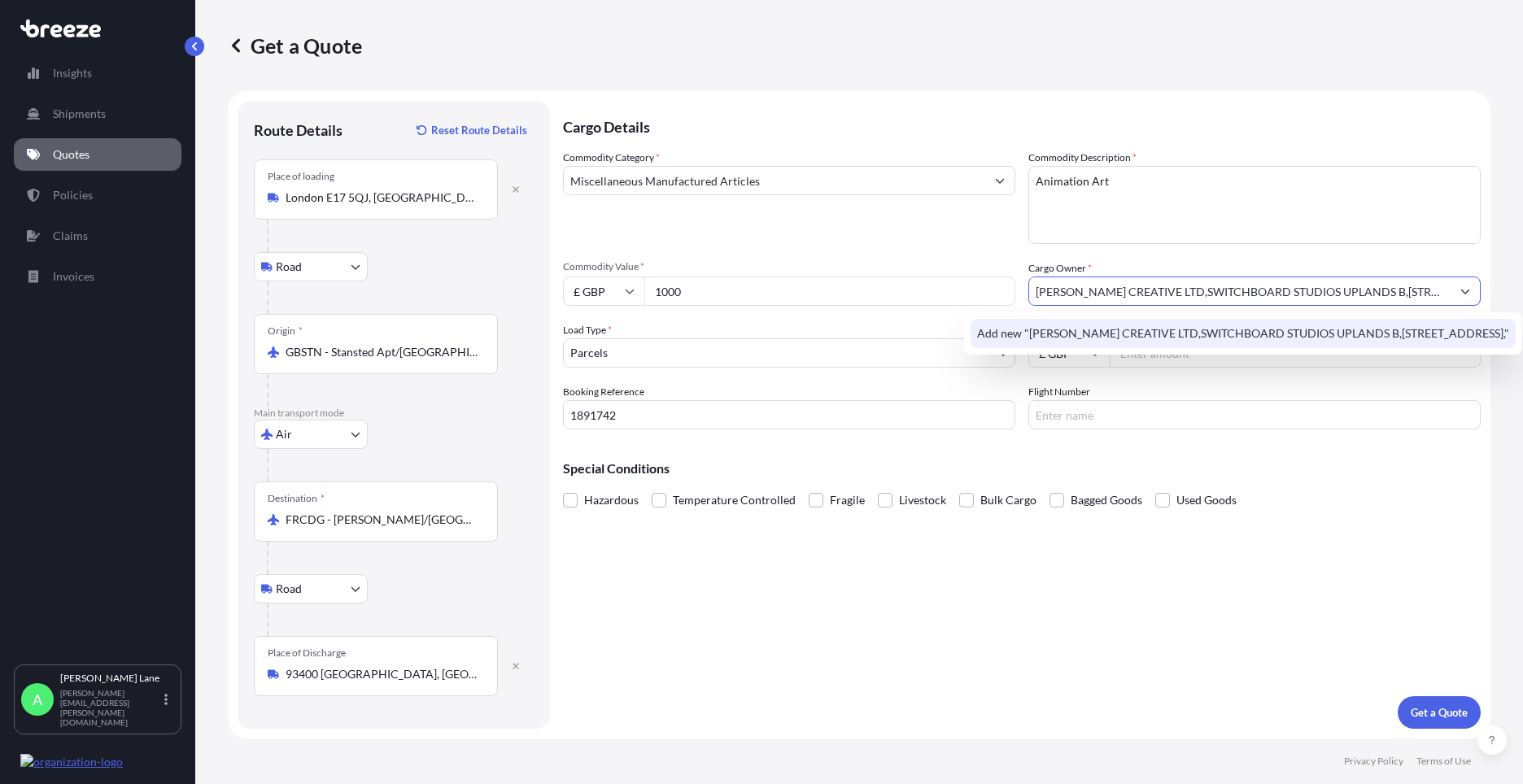
click at [1450, 294] on input "[PERSON_NAME] CREATIVE LTD,SWITCHBOARD STUDIOS UPLANDS B,[STREET_ADDRESS]," at bounding box center [1241, 291] width 422 height 29
click at [1437, 327] on span "Add new "[PERSON_NAME] CREATIVE LTD,SWITCHBOARD STUDIOS UPLANDS B,[STREET_ADDRE…" at bounding box center [1243, 333] width 532 height 16
click at [1450, 292] on button "Show suggestions" at bounding box center [1465, 291] width 29 height 29
click at [1434, 317] on div "Add new "[PERSON_NAME] CREATIVE LTD,SWITCHBOARD STUDIOS UPLANDS B,[STREET_ADDRE…" at bounding box center [1243, 333] width 558 height 42
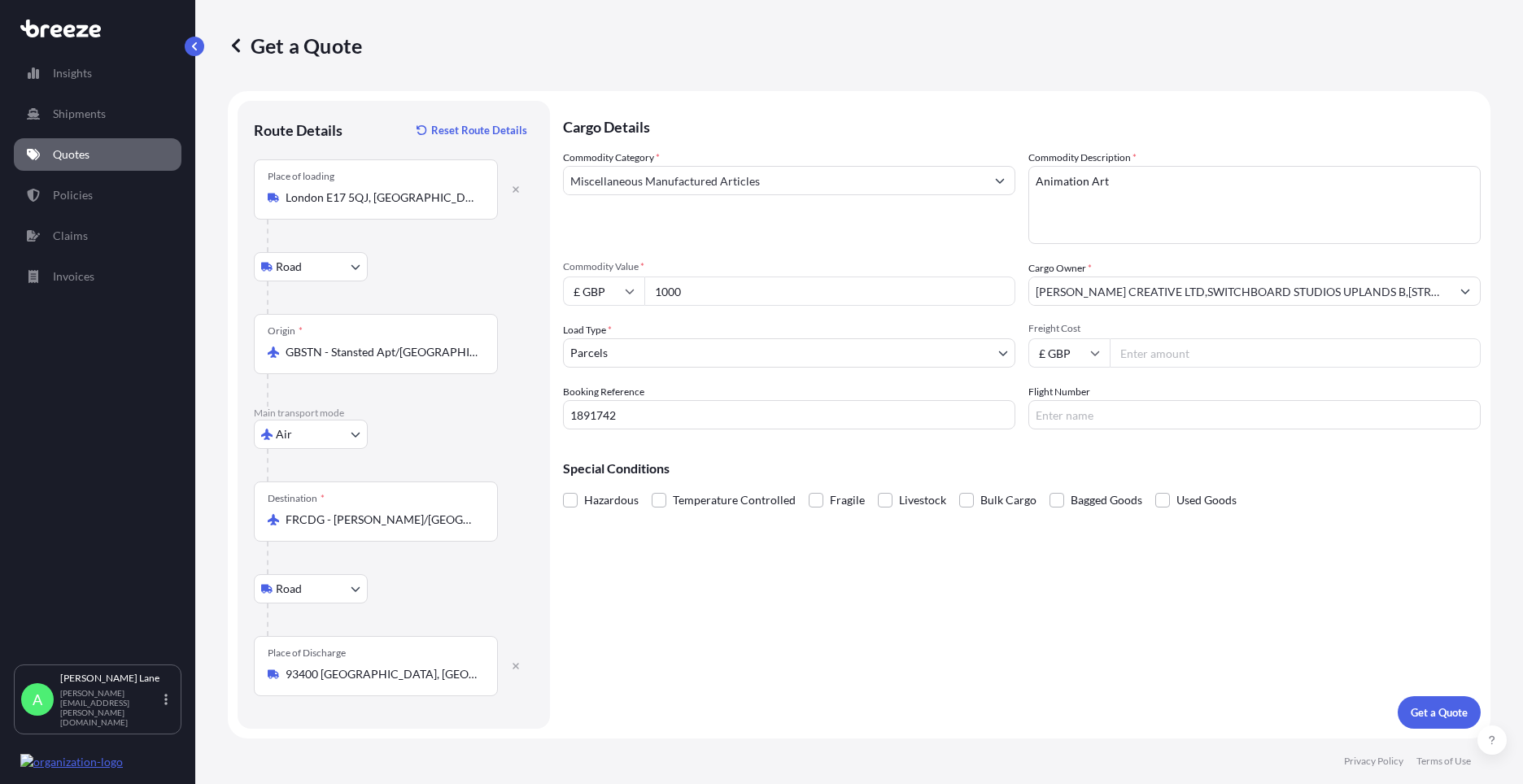
click at [1189, 344] on input "Freight Cost" at bounding box center [1296, 353] width 371 height 29
type input "96.49"
click at [1075, 410] on input "Flight Number" at bounding box center [1255, 414] width 453 height 29
type input "fedex"
click at [935, 629] on div "Cargo Details Commodity Category * Miscellaneous Manufactured Articles Commodit…" at bounding box center [1022, 414] width 917 height 628
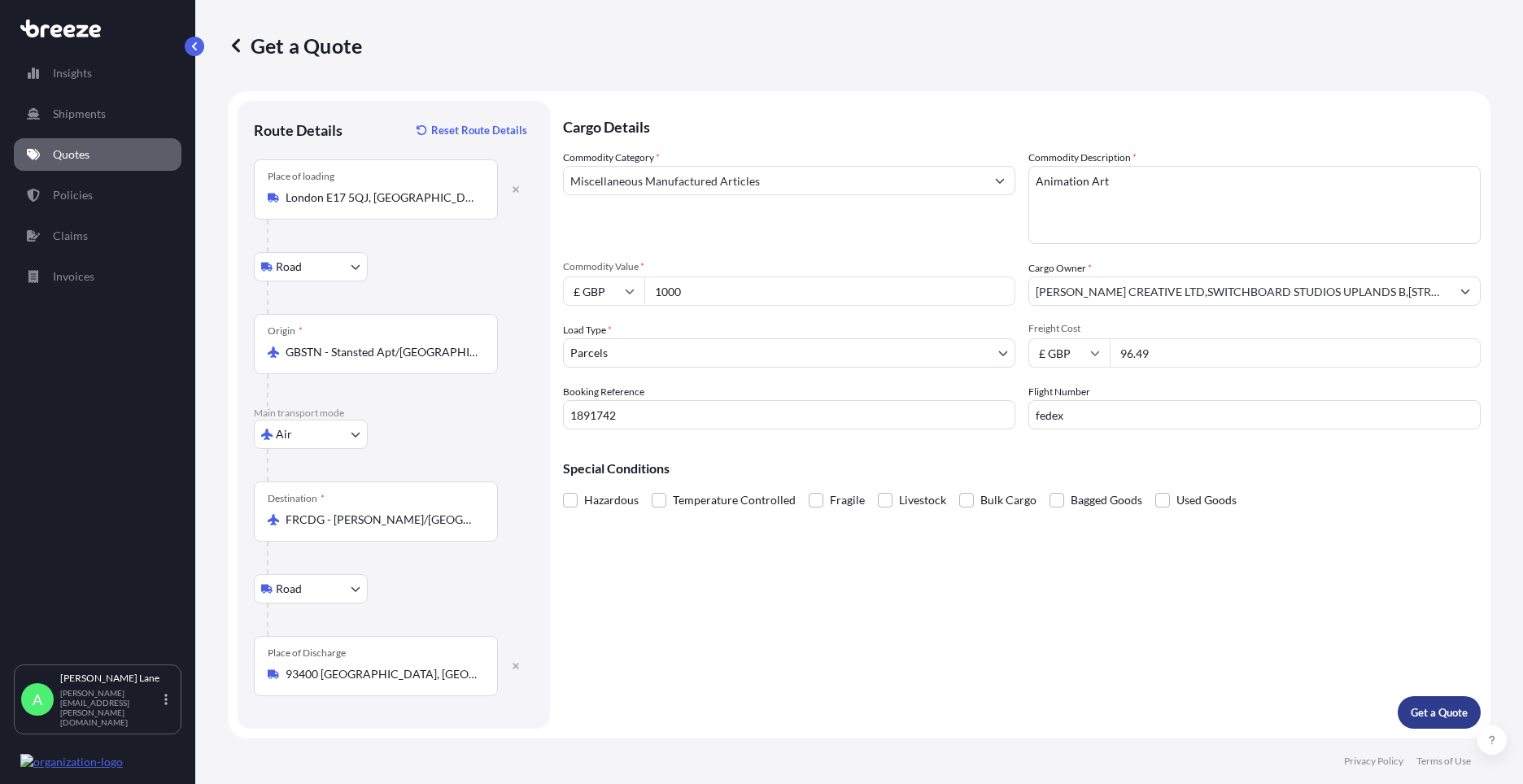
click at [1435, 710] on p "Get a Quote" at bounding box center [1439, 712] width 57 height 16
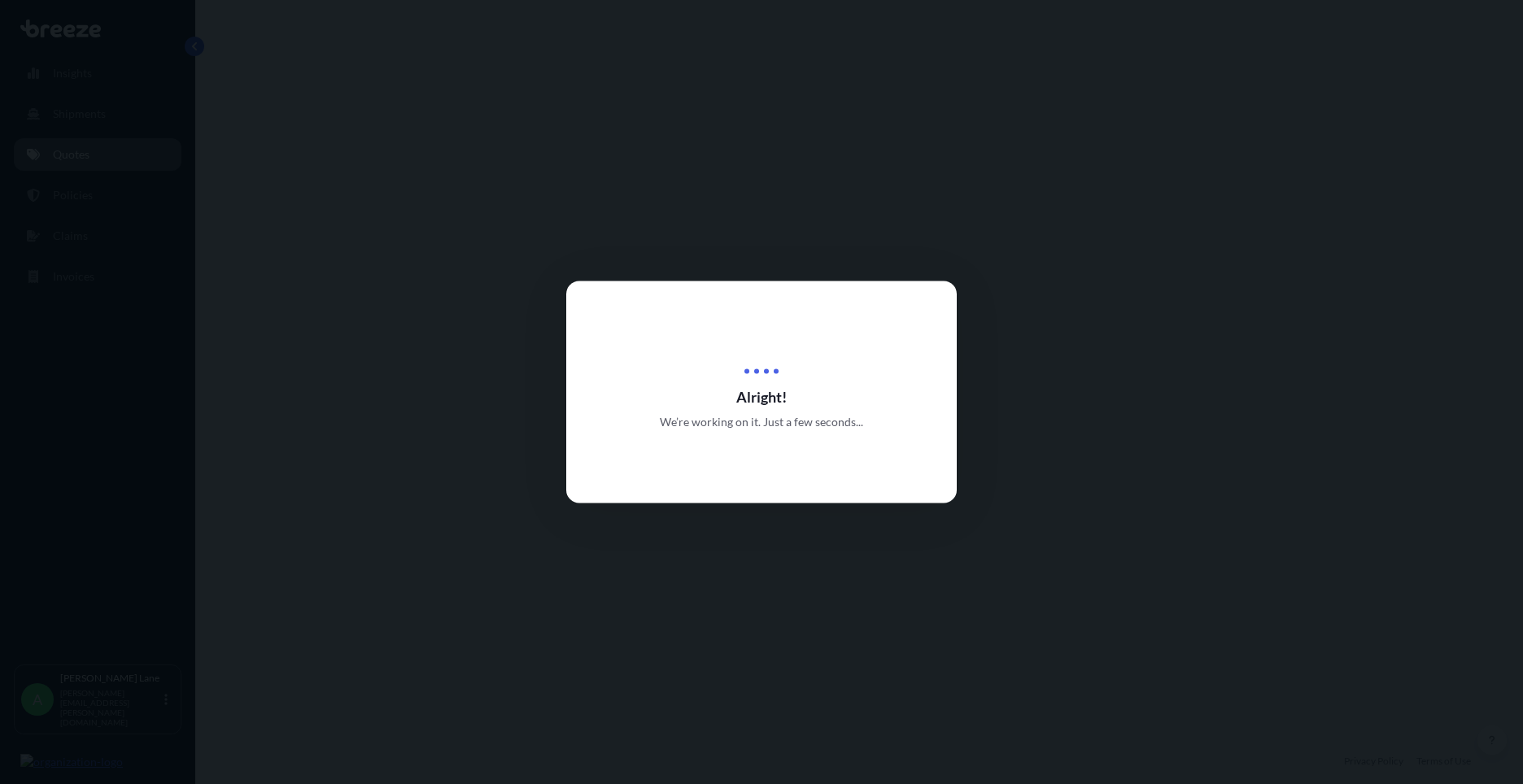
select select "Road"
select select "Air"
select select "Road"
select select "3"
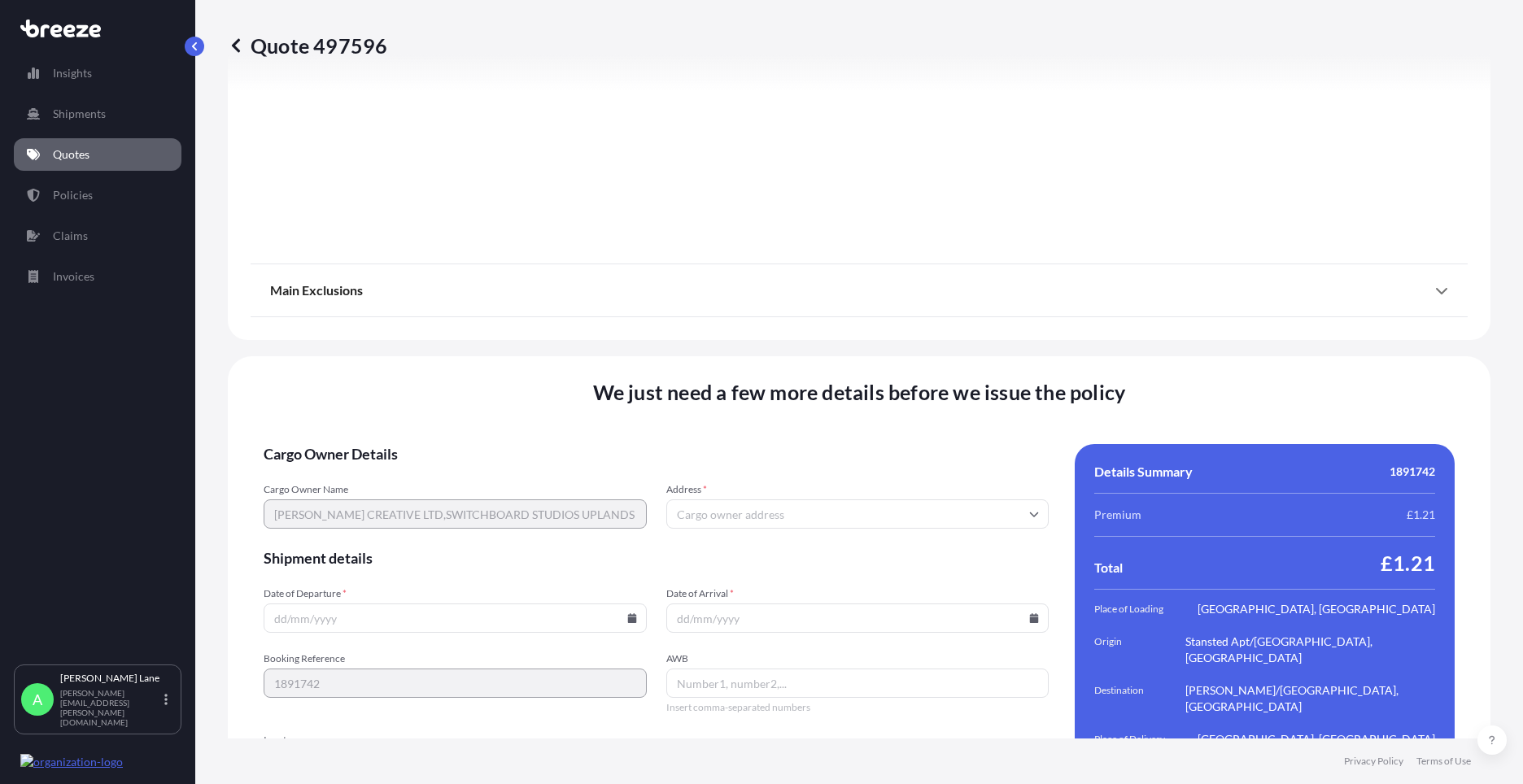
scroll to position [2120, 0]
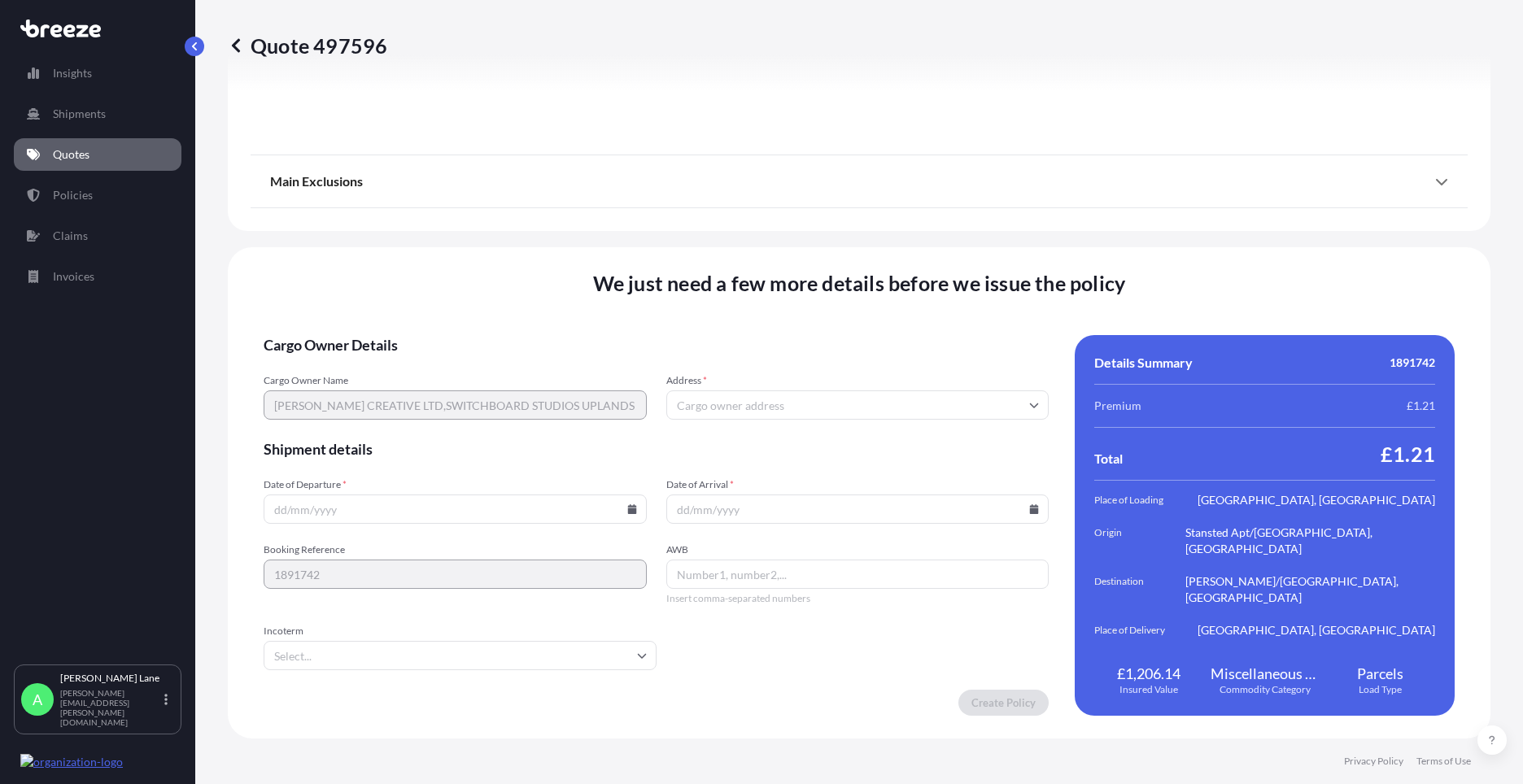
click at [628, 511] on icon at bounding box center [631, 509] width 9 height 9
click at [412, 423] on button "27" at bounding box center [415, 426] width 26 height 26
type input "[DATE]"
click at [353, 650] on input "Incoterm" at bounding box center [460, 655] width 393 height 29
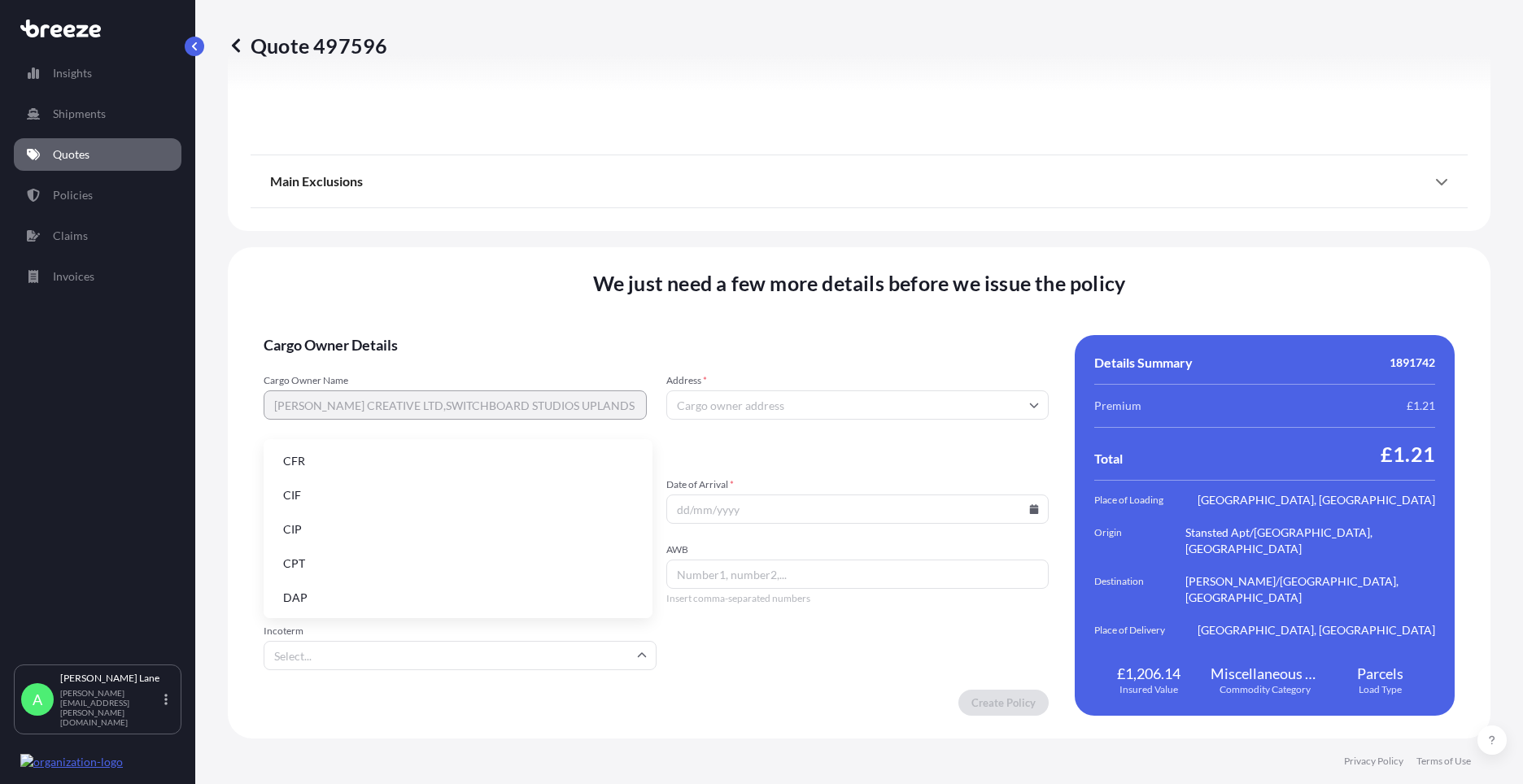
click at [359, 592] on li "DAP" at bounding box center [458, 597] width 376 height 31
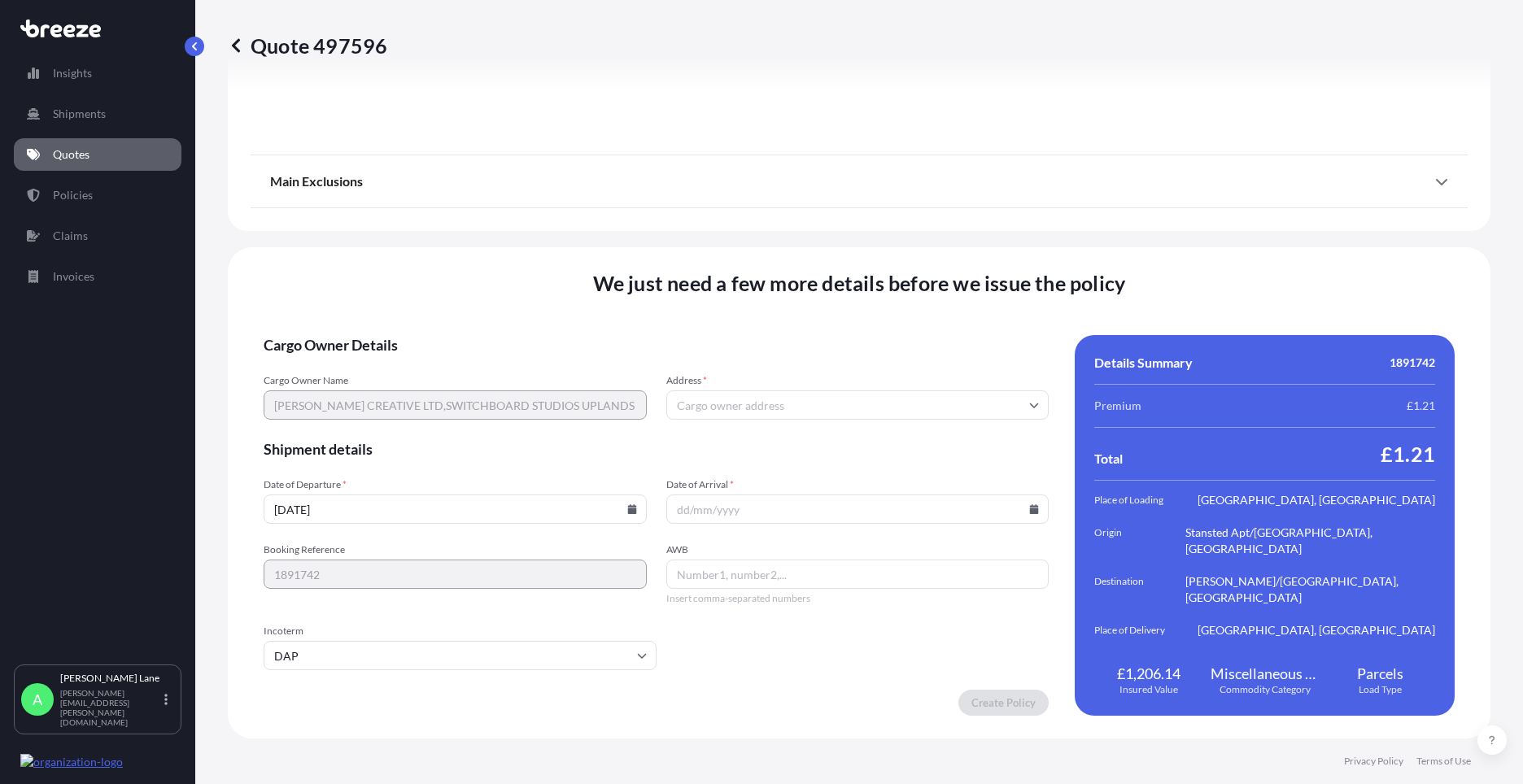
click at [413, 646] on input "DAP" at bounding box center [460, 655] width 393 height 29
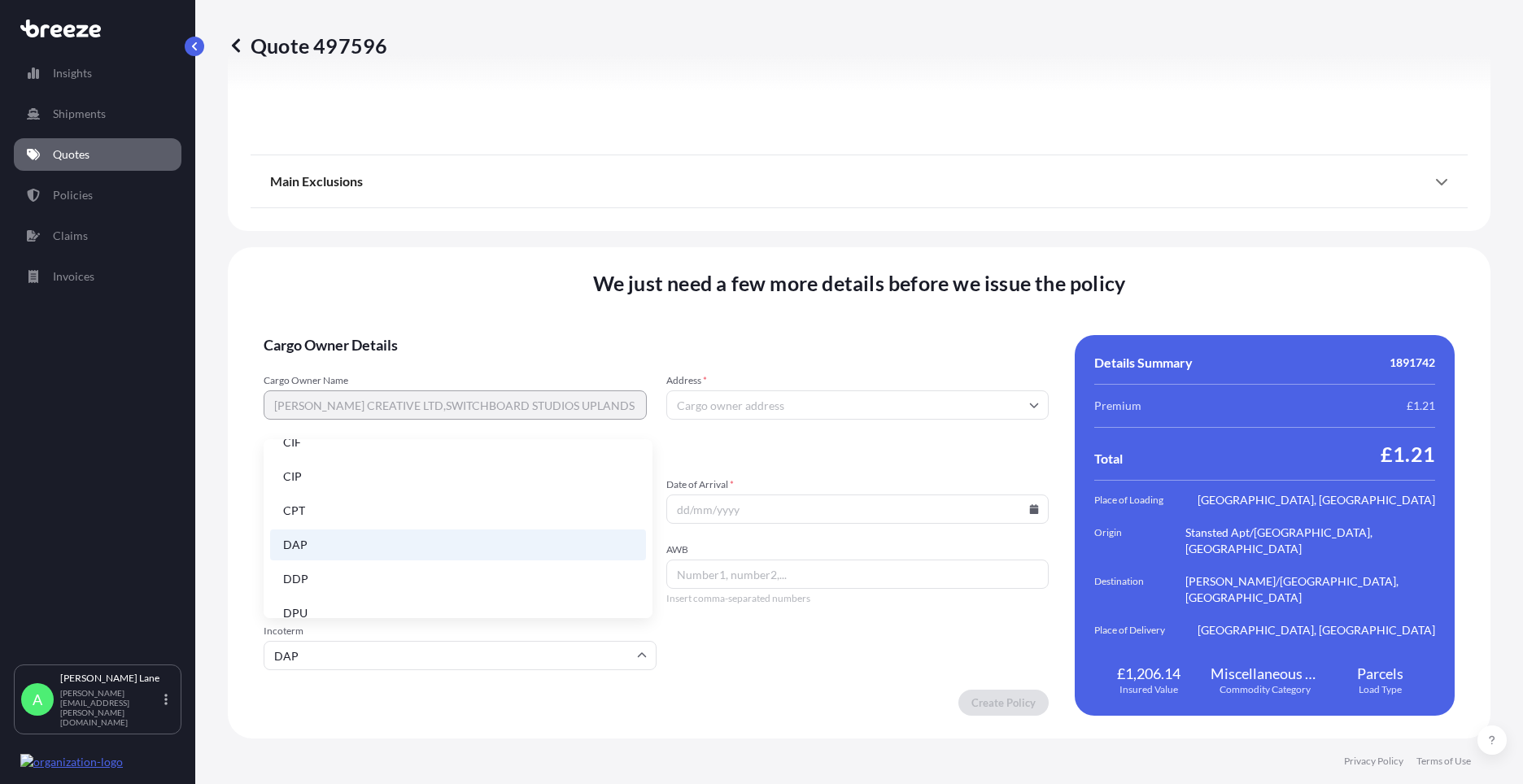
scroll to position [81, 0]
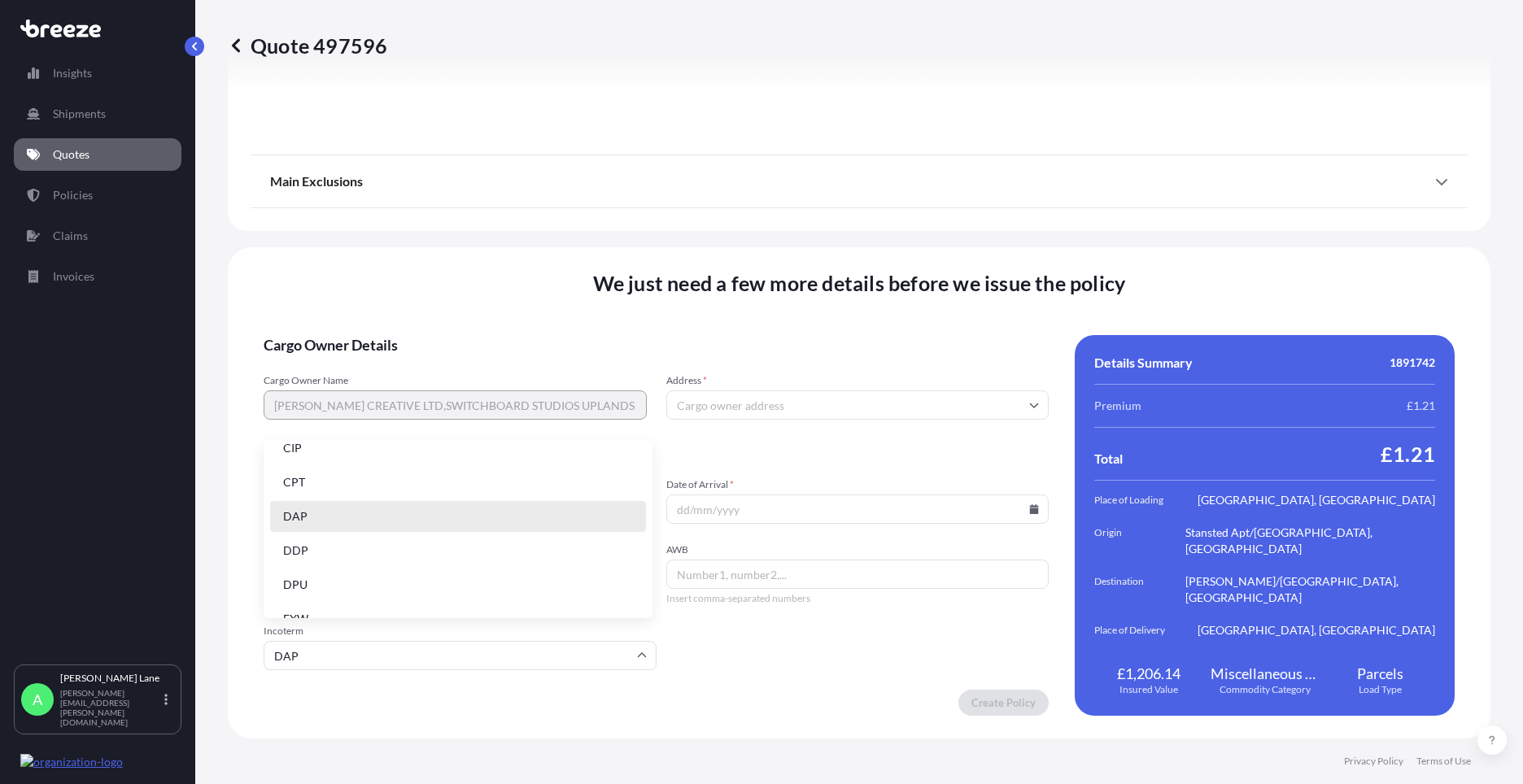
click at [336, 531] on li "DAP" at bounding box center [458, 516] width 376 height 31
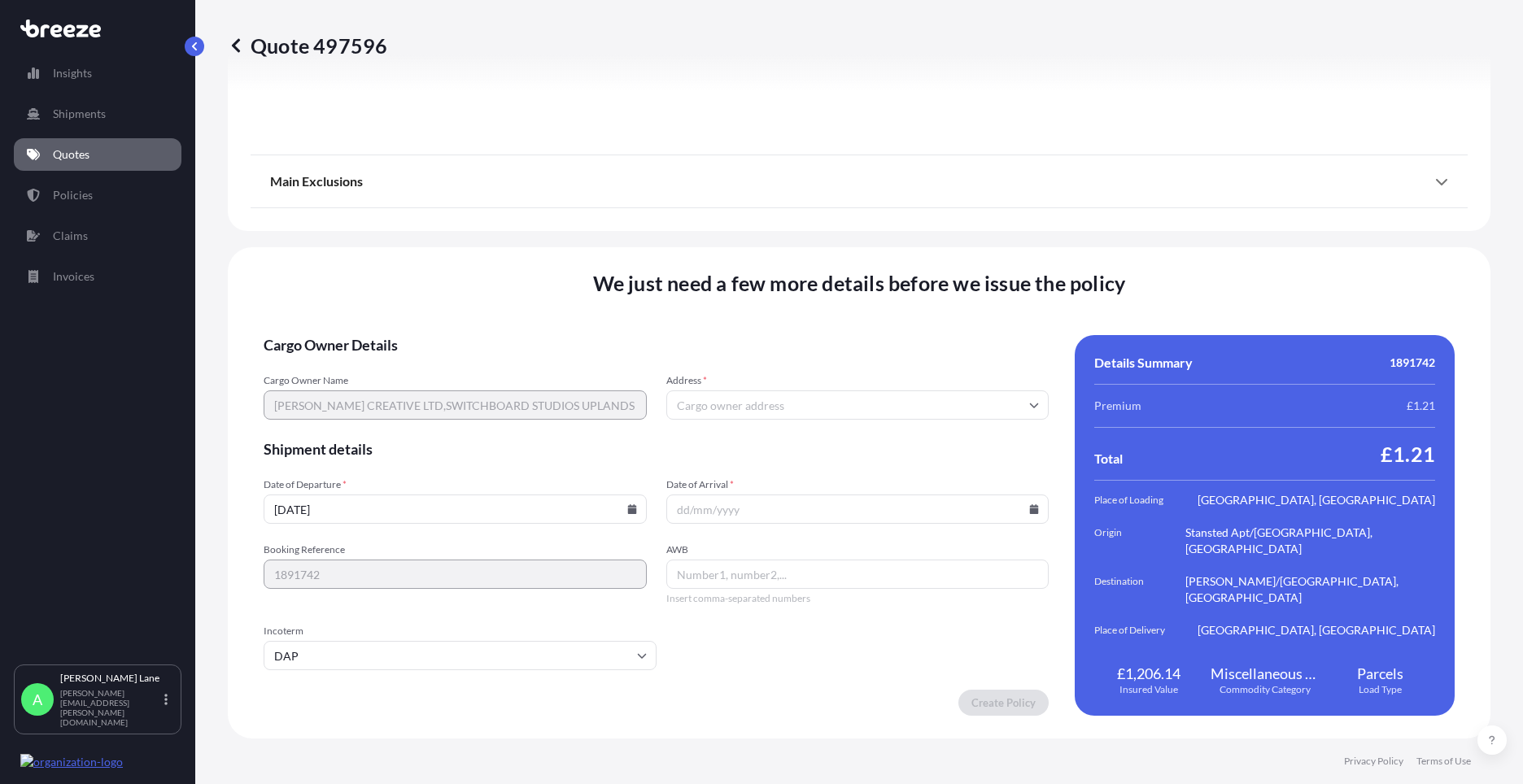
click at [335, 661] on input "DAP" at bounding box center [460, 655] width 393 height 29
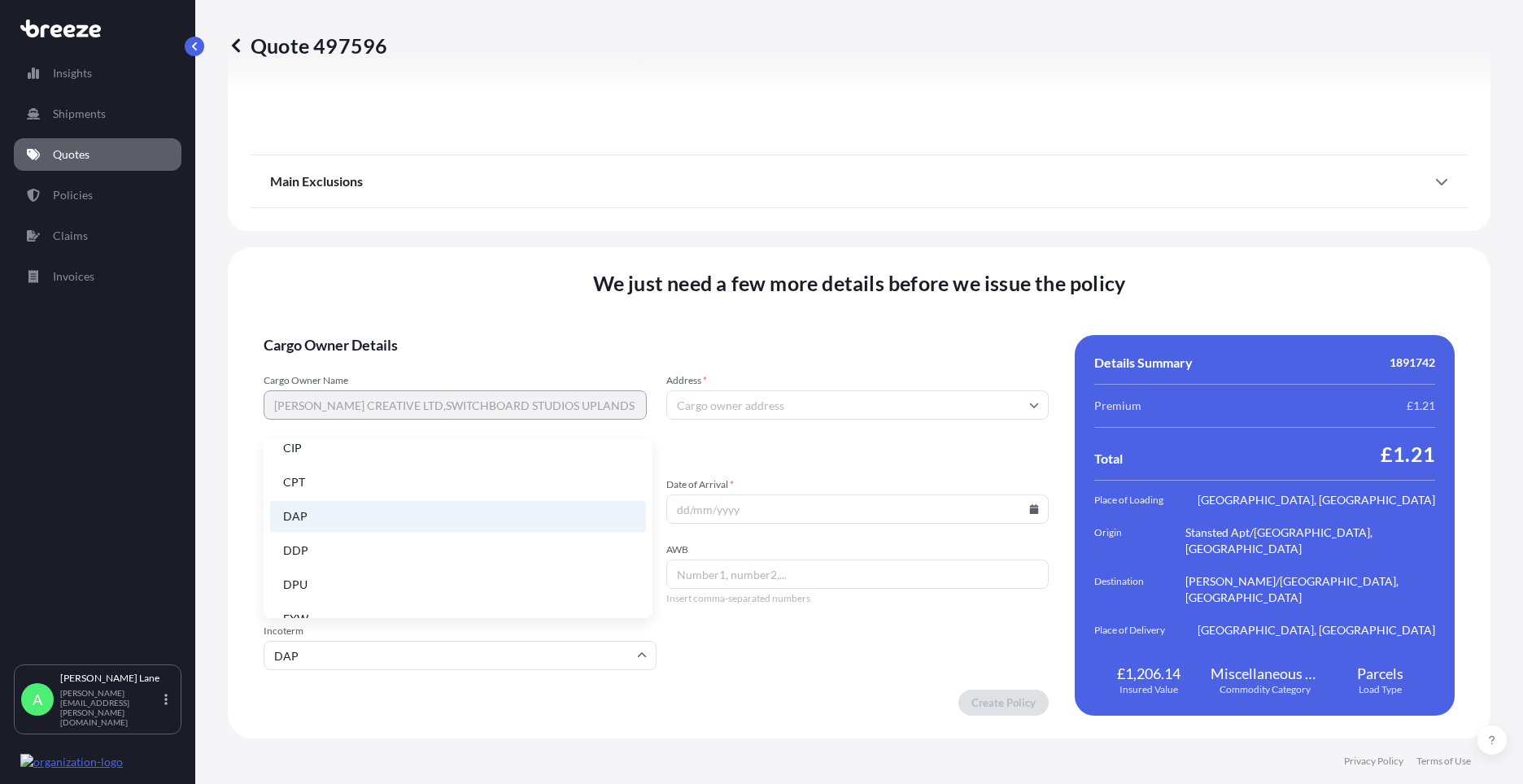
click at [397, 552] on li "DDP" at bounding box center [458, 551] width 376 height 31
type input "DDP"
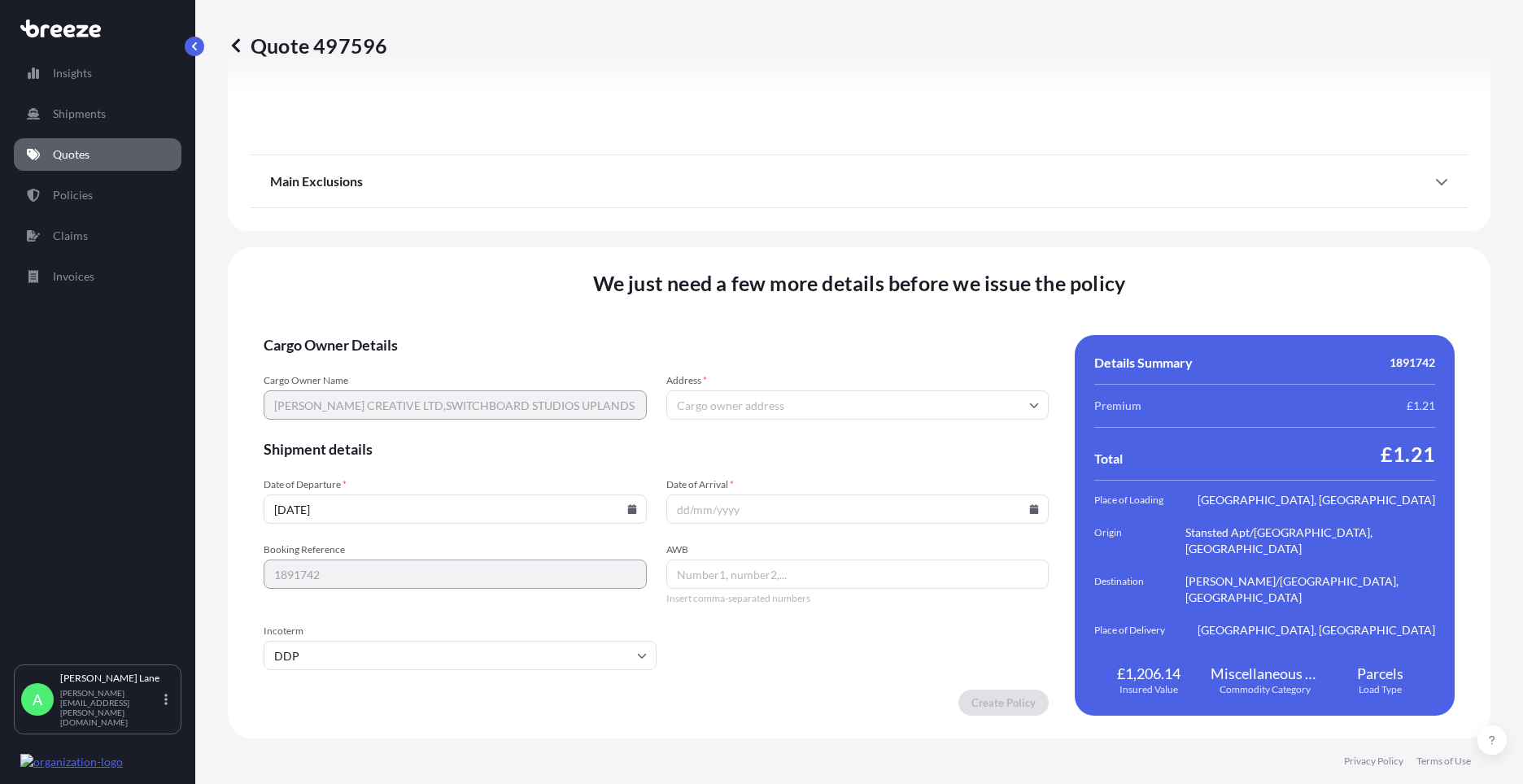
click at [1030, 512] on icon at bounding box center [1034, 509] width 9 height 9
drag, startPoint x: 855, startPoint y: 426, endPoint x: 776, endPoint y: 532, distance: 132.2
click at [854, 427] on button "28" at bounding box center [852, 426] width 26 height 26
type input "[DATE]"
drag, startPoint x: 741, startPoint y: 564, endPoint x: 662, endPoint y: 665, distance: 128.2
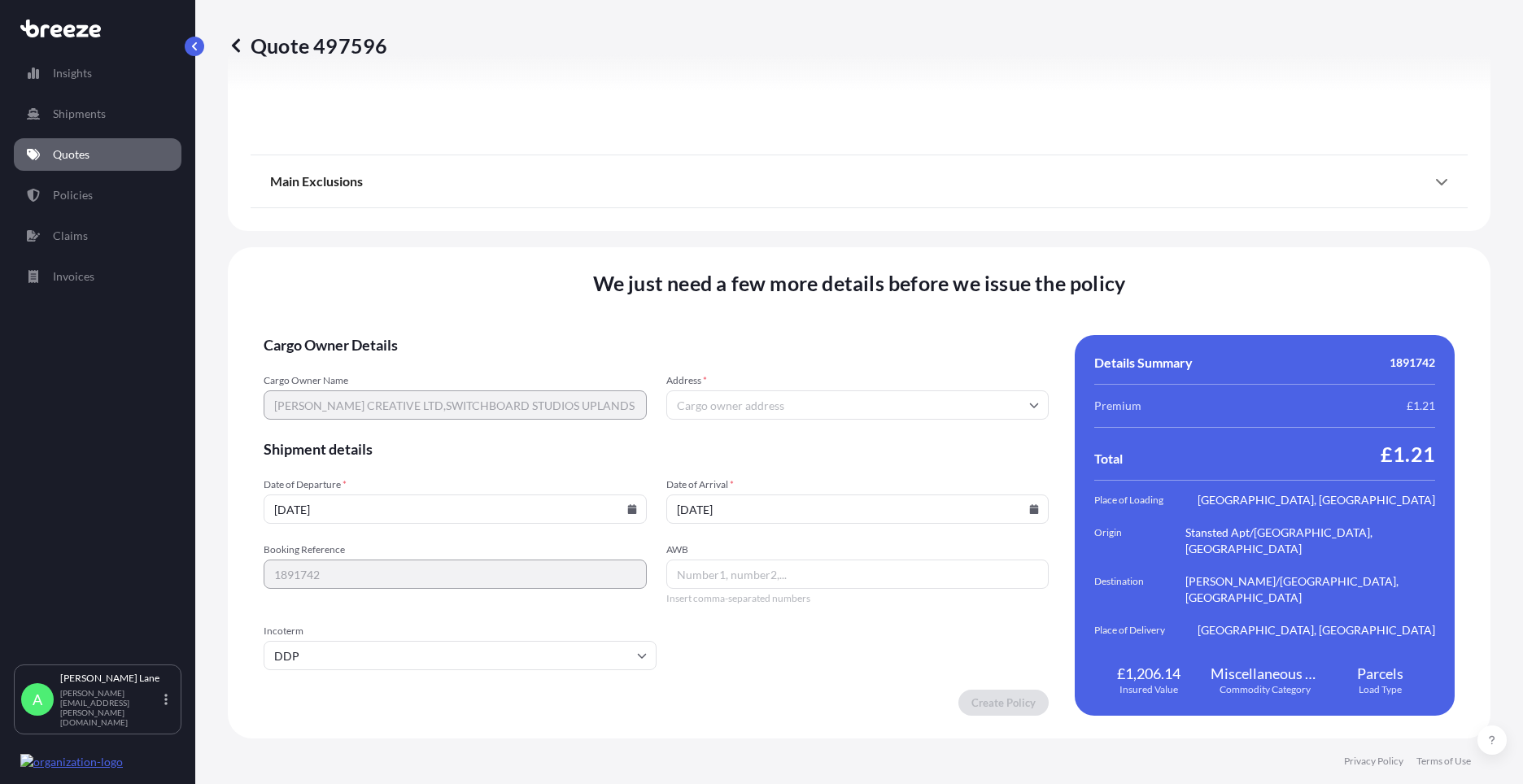
click at [740, 564] on input "AWB" at bounding box center [858, 574] width 384 height 29
paste input "392559543994"
type input "392559543994"
click at [901, 665] on form "Cargo Owner Details Cargo Owner Name [PERSON_NAME] CREATIVE LTD,SWITCHBOARD STU…" at bounding box center [656, 525] width 785 height 381
click at [803, 404] on input "Address *" at bounding box center [858, 405] width 384 height 29
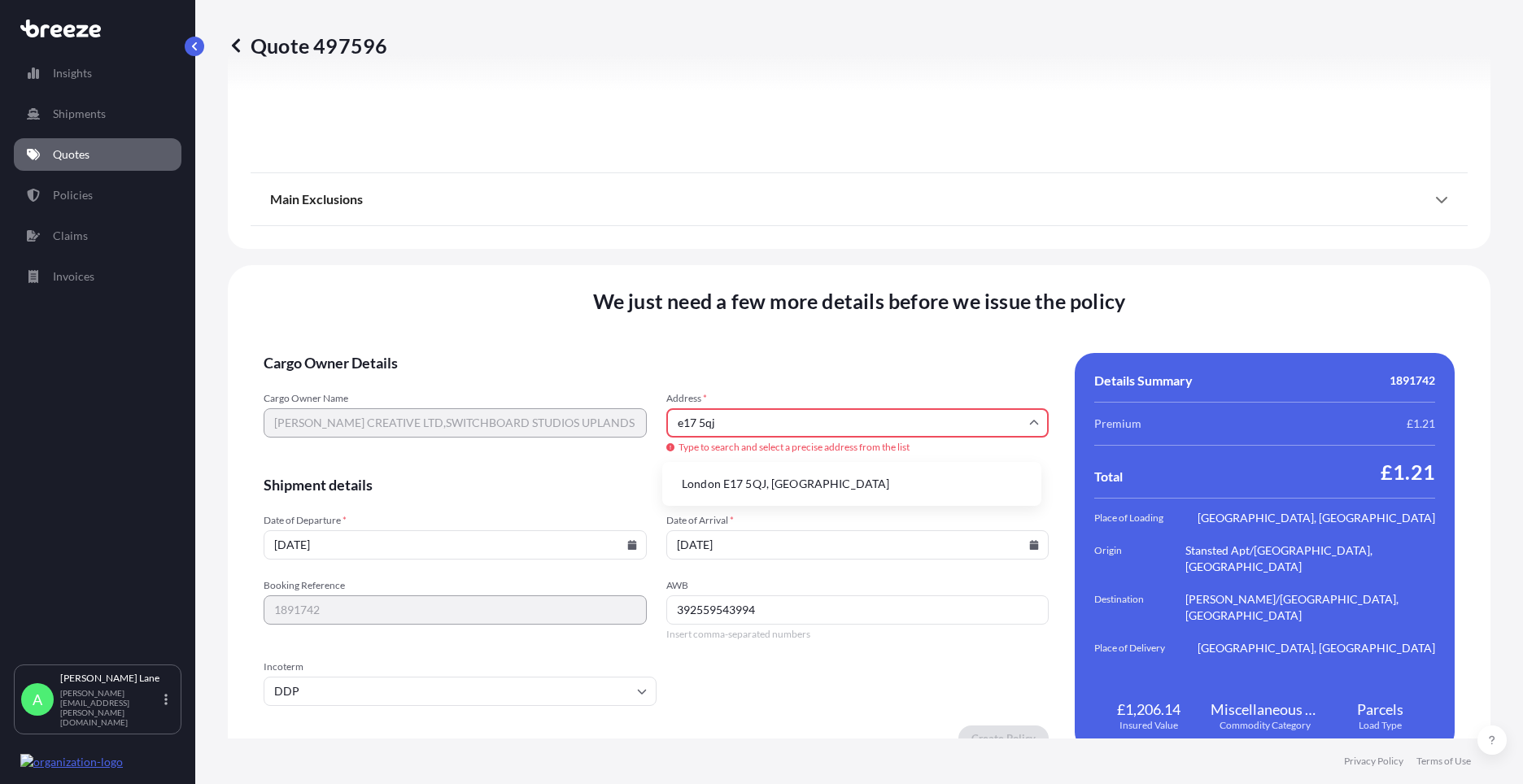
click at [745, 487] on li "London E17 5QJ, [GEOGRAPHIC_DATA]" at bounding box center [852, 484] width 366 height 31
type input "London E17 5QJ, [GEOGRAPHIC_DATA]"
